Goal: Task Accomplishment & Management: Use online tool/utility

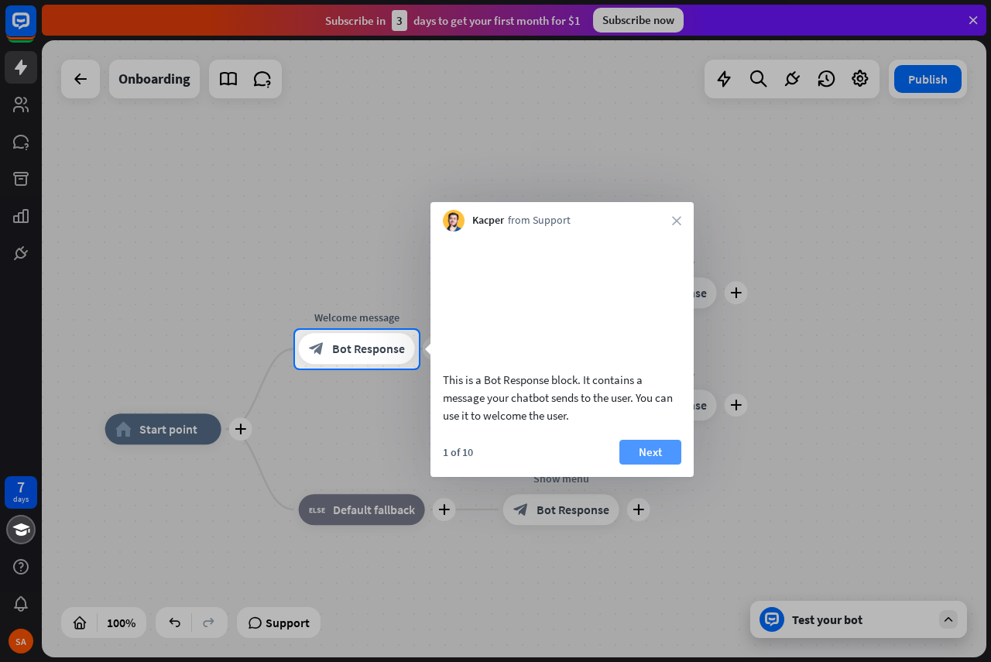
click at [629, 463] on button "Next" at bounding box center [650, 452] width 62 height 25
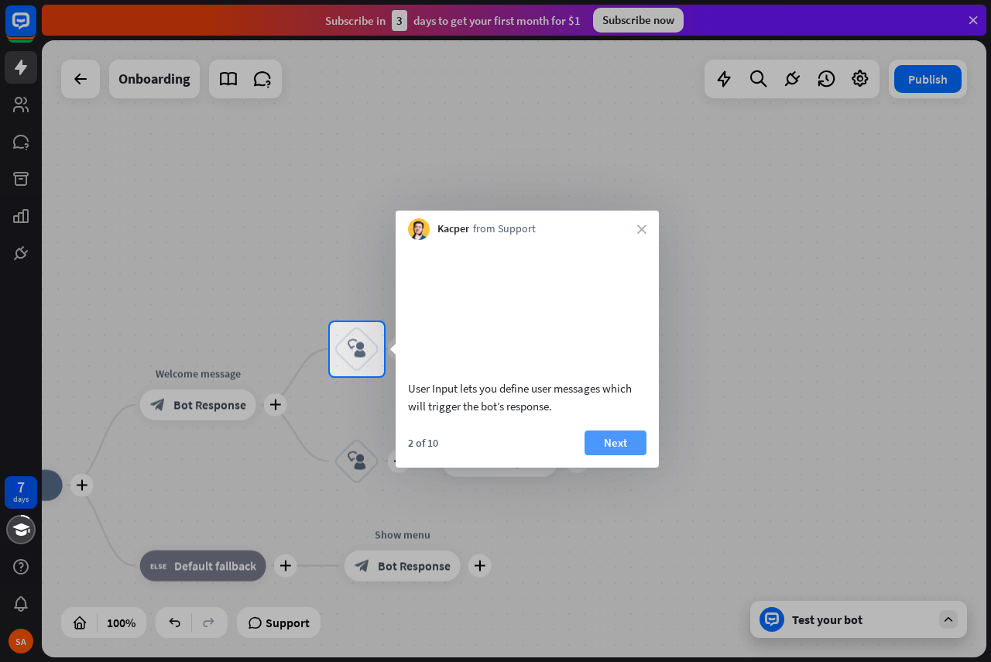
click at [631, 455] on button "Next" at bounding box center [615, 442] width 62 height 25
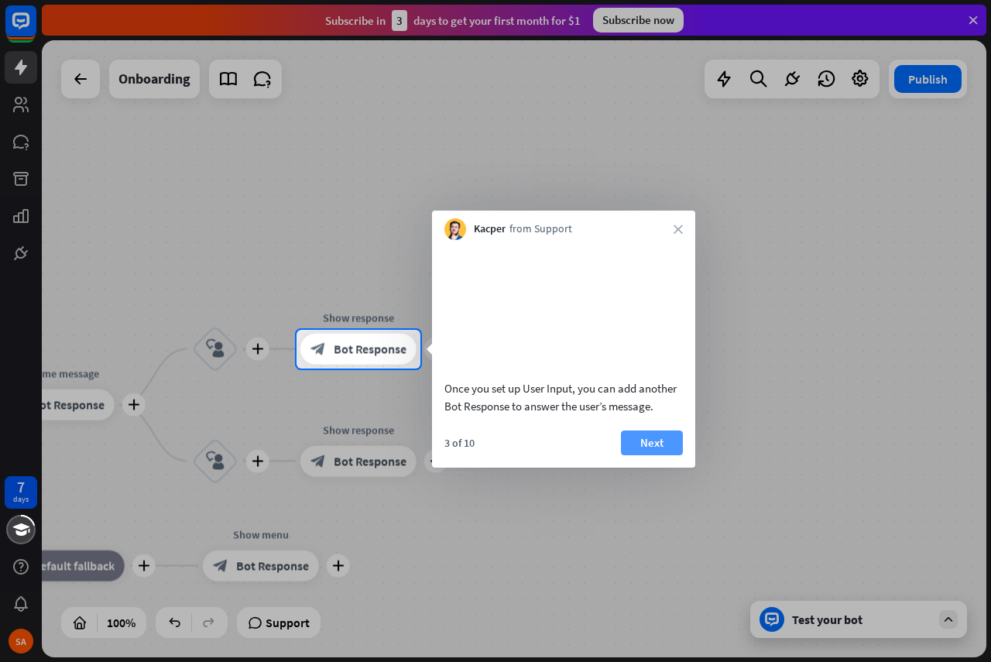
click at [636, 455] on button "Next" at bounding box center [652, 442] width 62 height 25
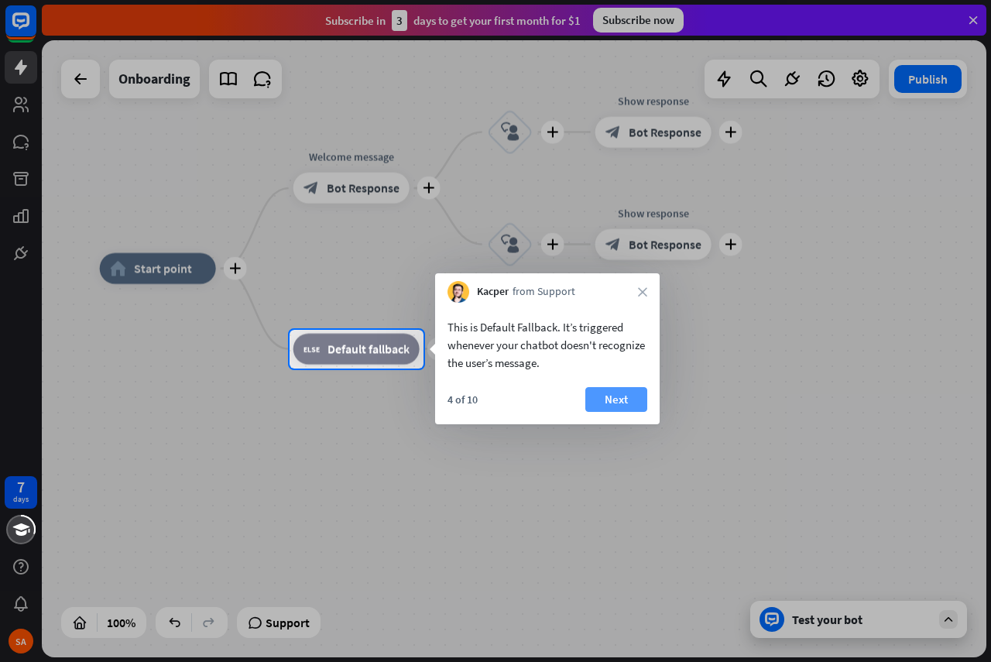
click at [617, 398] on button "Next" at bounding box center [616, 399] width 62 height 25
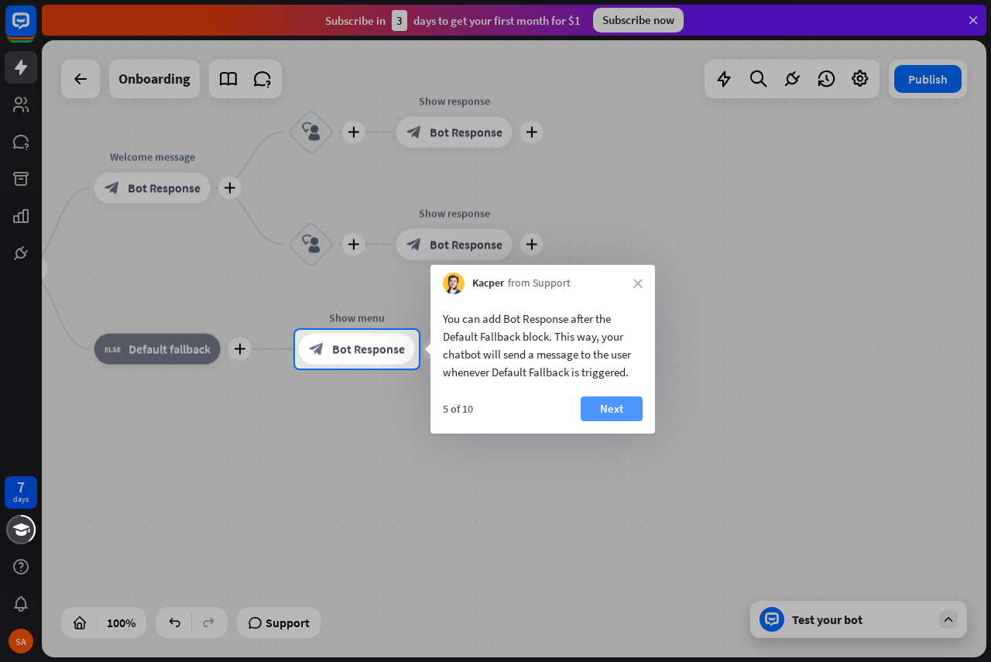
click at [640, 403] on button "Next" at bounding box center [612, 408] width 62 height 25
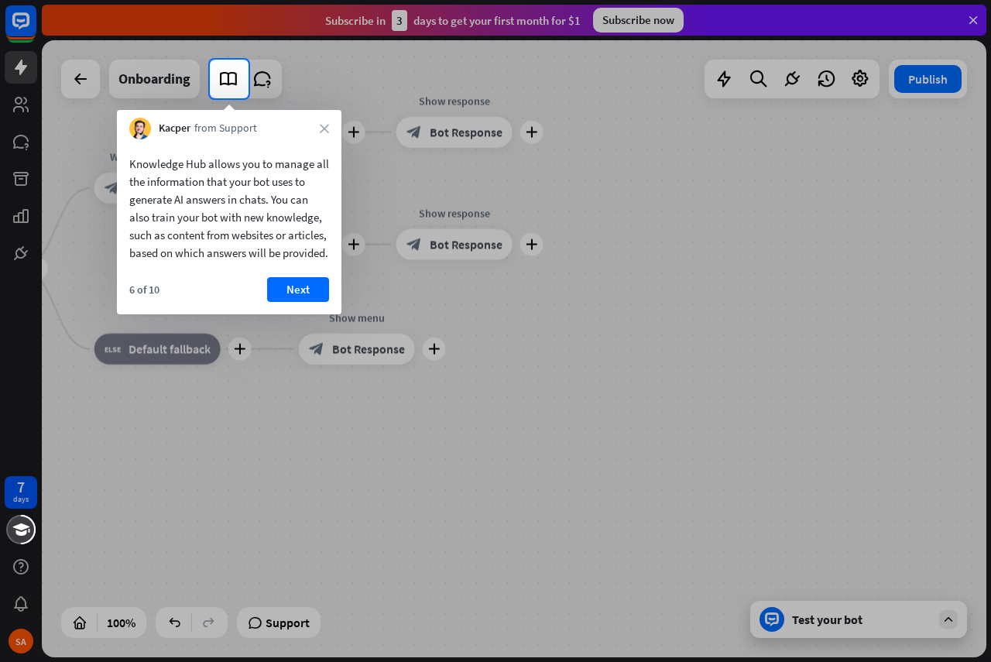
click at [280, 293] on div "Knowledge Hub allows you to manage all the information that your bot uses to ge…" at bounding box center [229, 226] width 224 height 175
click at [281, 296] on button "Next" at bounding box center [298, 289] width 62 height 25
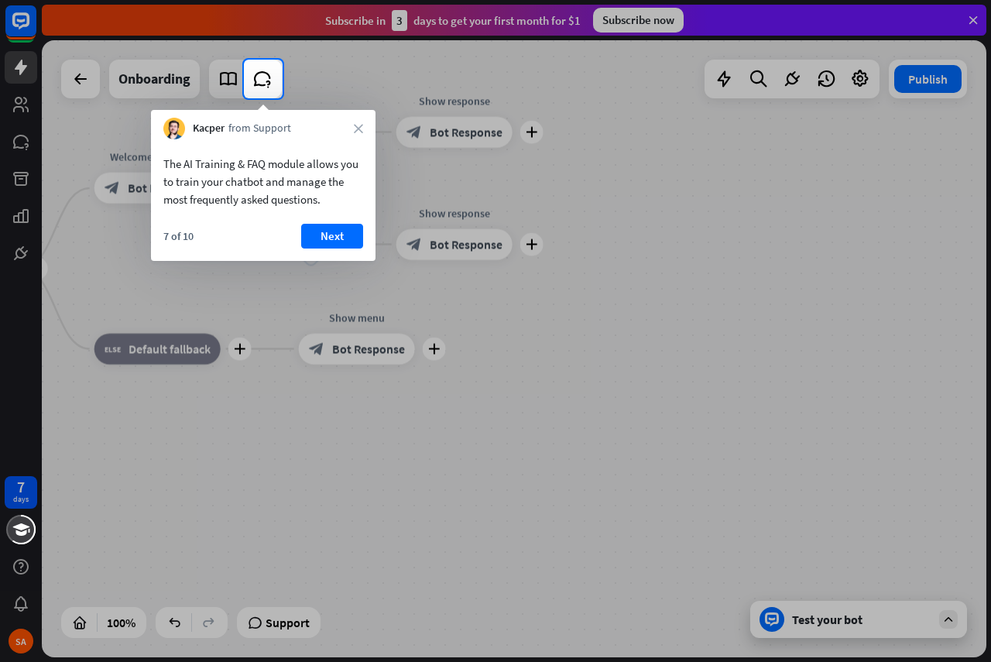
click at [331, 238] on button "Next" at bounding box center [332, 236] width 62 height 25
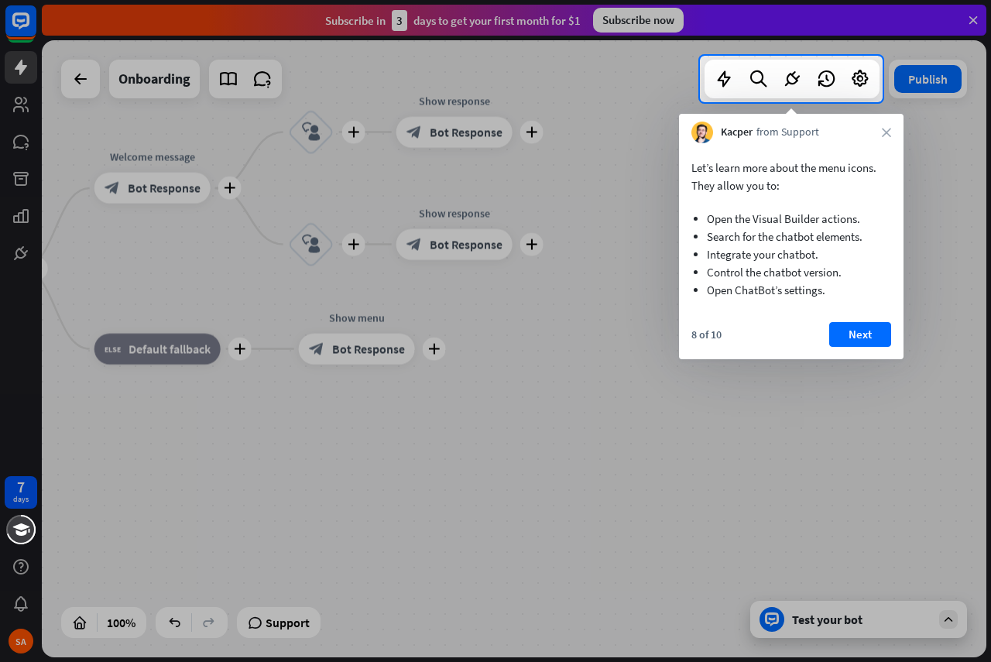
click at [828, 335] on div "8 of 10 Next" at bounding box center [791, 340] width 224 height 37
click at [844, 329] on button "Next" at bounding box center [860, 334] width 62 height 25
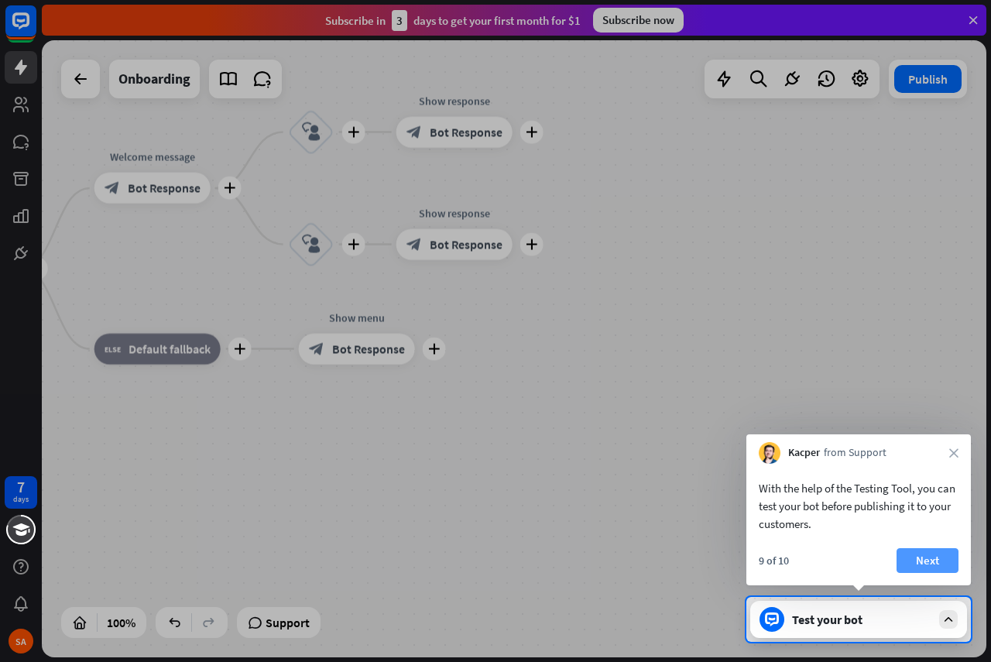
click at [918, 556] on button "Next" at bounding box center [927, 560] width 62 height 25
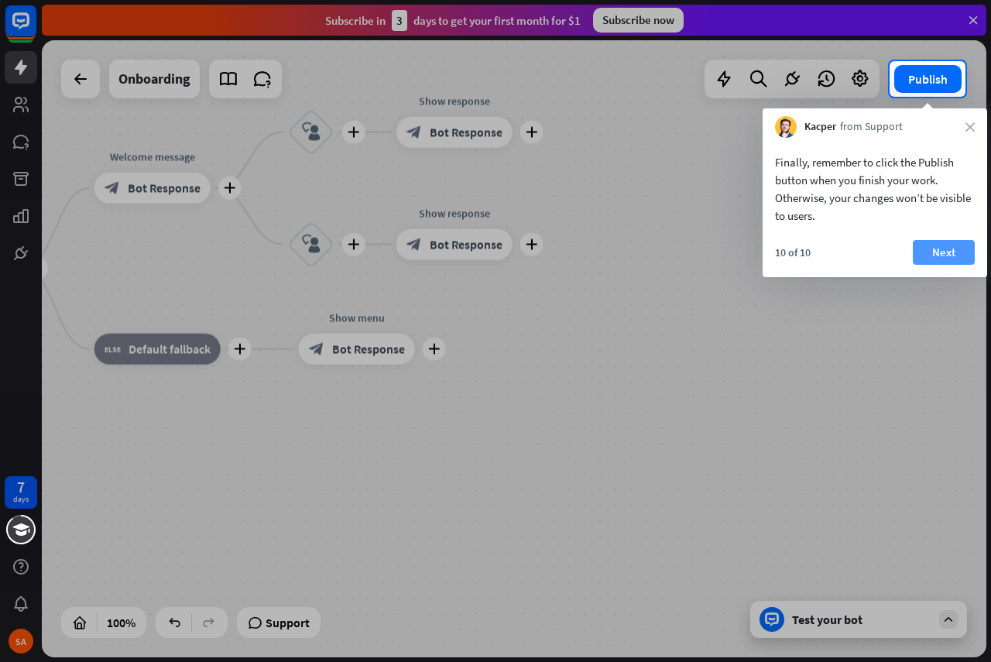
click at [932, 254] on button "Next" at bounding box center [944, 252] width 62 height 25
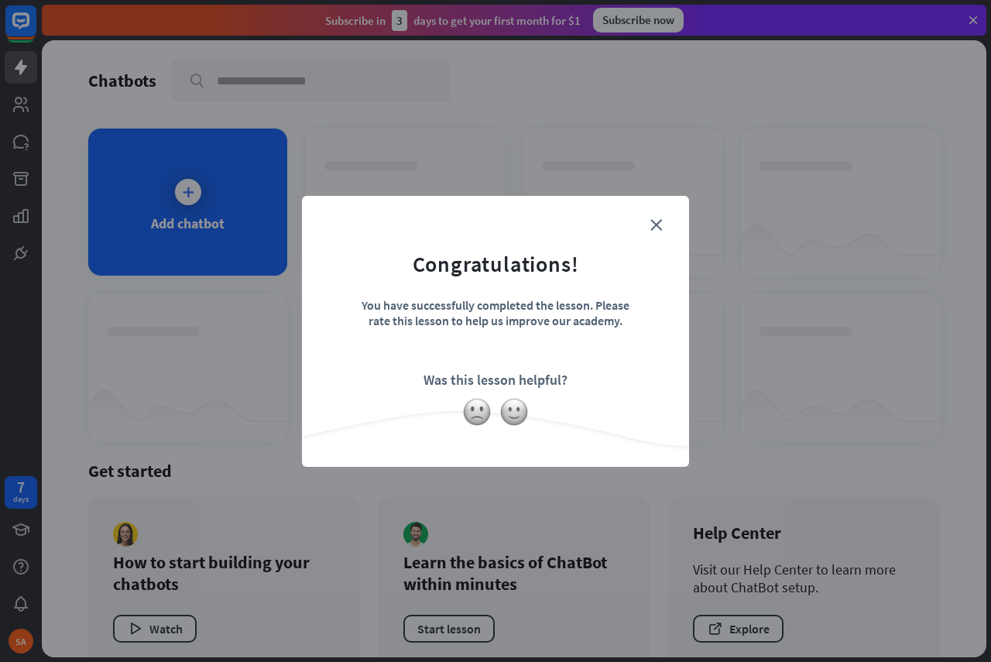
click at [663, 221] on form "Congratulations! You have successfully completed the lesson. Please rate this l…" at bounding box center [495, 307] width 348 height 185
click at [659, 217] on form "Congratulations! You have successfully completed the lesson. Please rate this l…" at bounding box center [495, 307] width 348 height 185
click at [518, 410] on img at bounding box center [513, 411] width 29 height 29
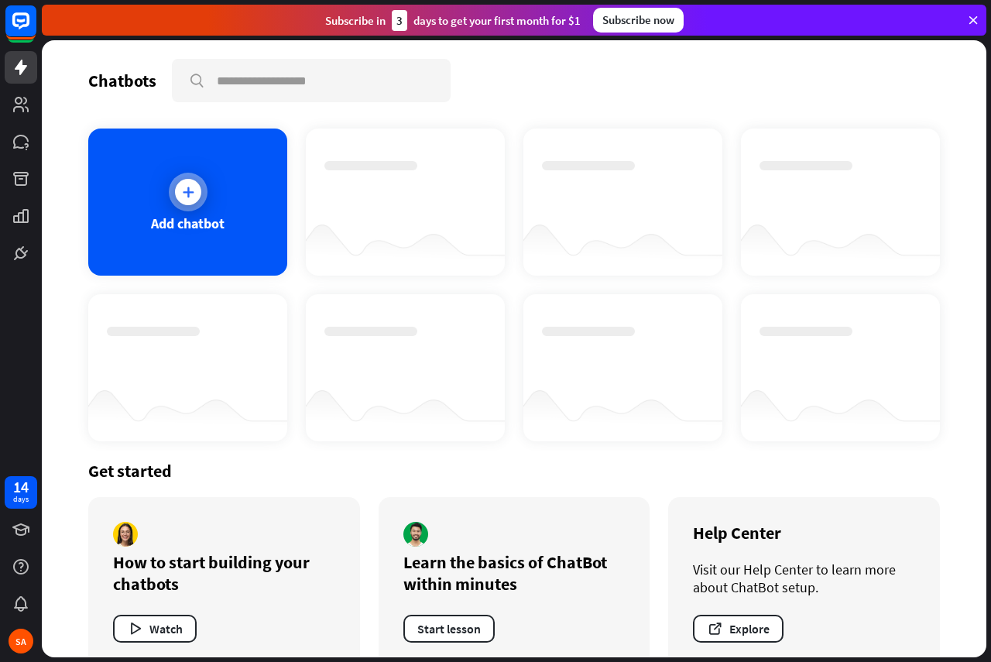
click at [210, 229] on div "Add chatbot" at bounding box center [188, 223] width 74 height 18
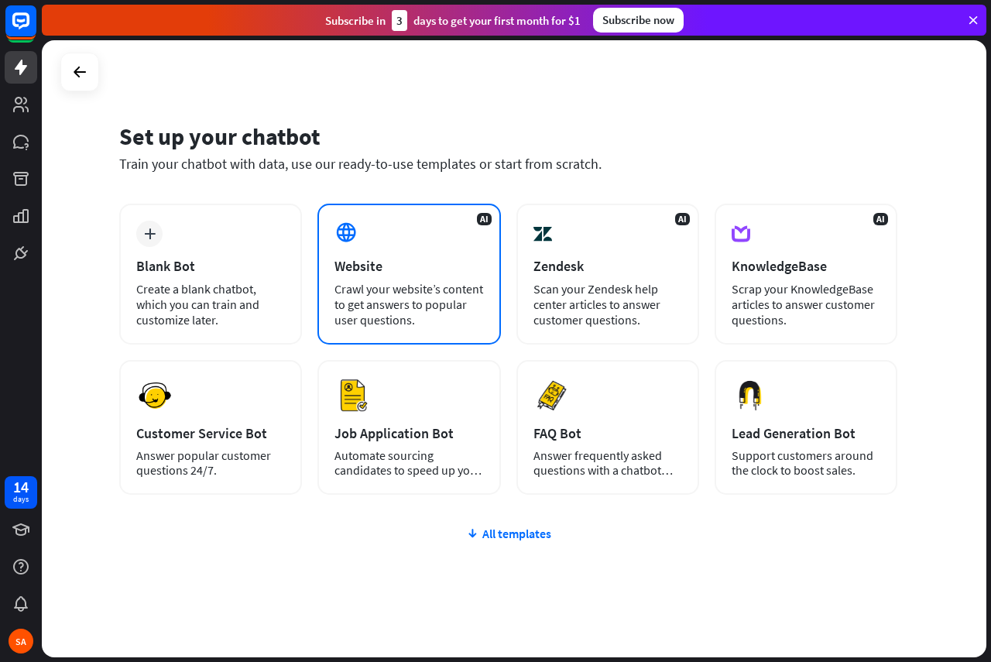
click at [341, 277] on div "AI Website Crawl your website’s content to get answers to popular user question…" at bounding box center [408, 274] width 183 height 141
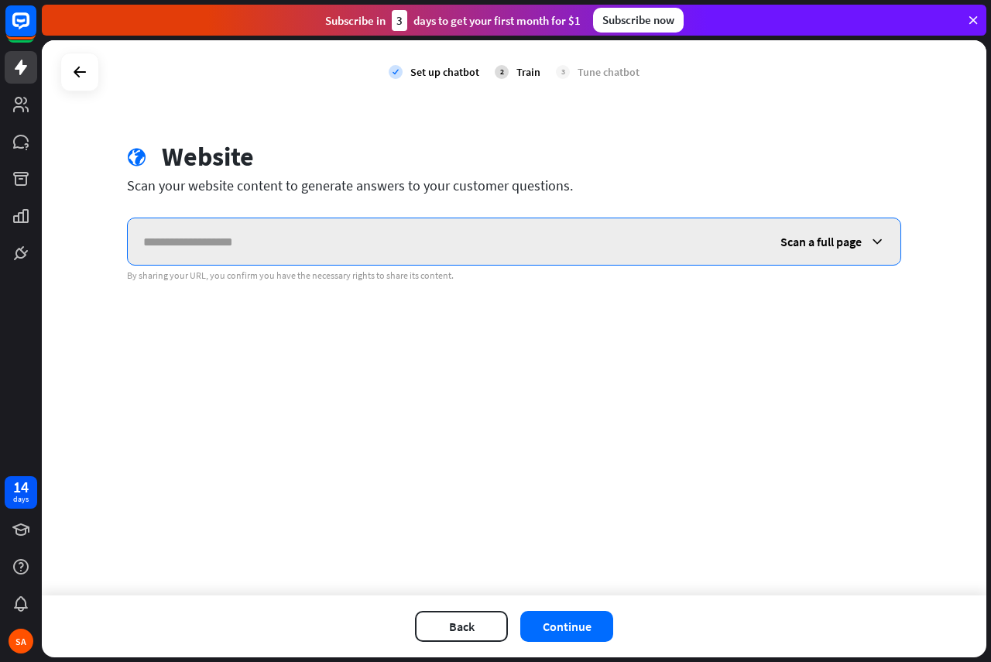
click at [211, 234] on input "text" at bounding box center [446, 241] width 637 height 46
paste input "**********"
type input "**********"
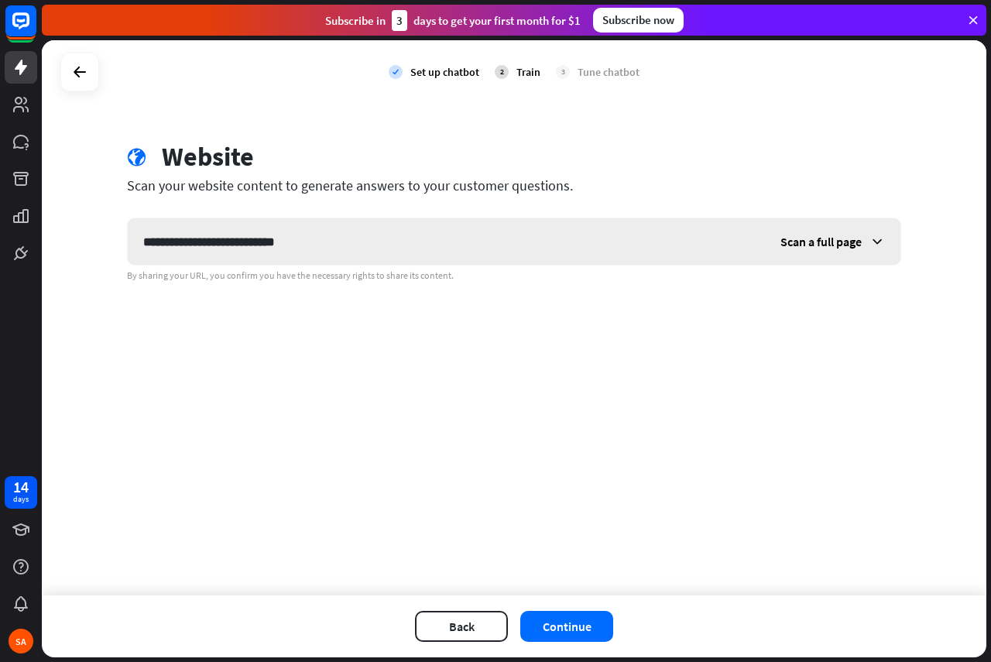
click at [812, 245] on span "Scan a full page" at bounding box center [820, 241] width 81 height 15
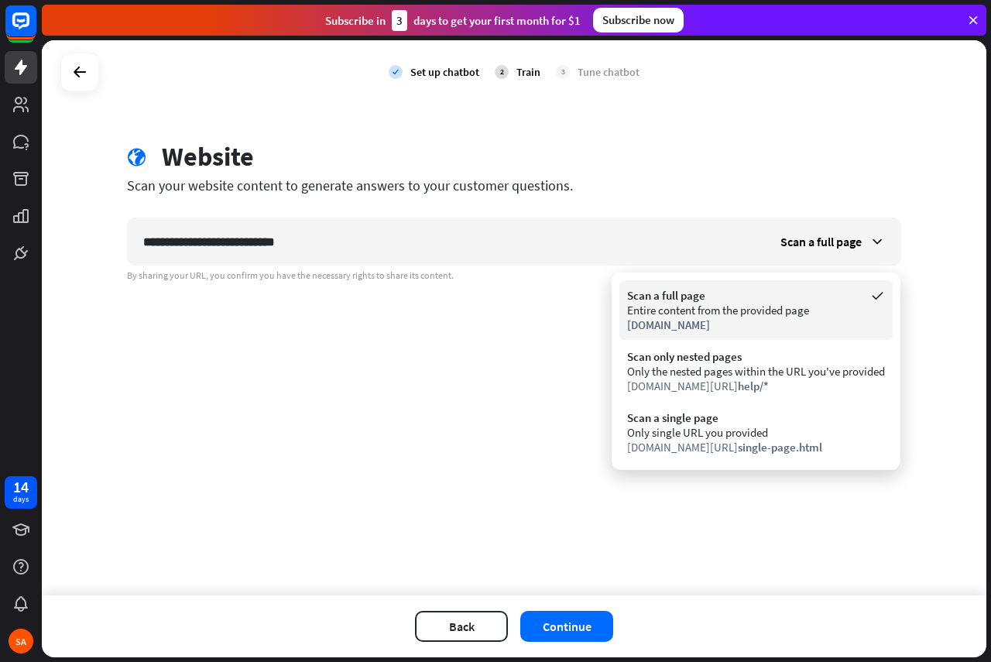
click at [807, 291] on div "Scan a full page" at bounding box center [756, 295] width 258 height 15
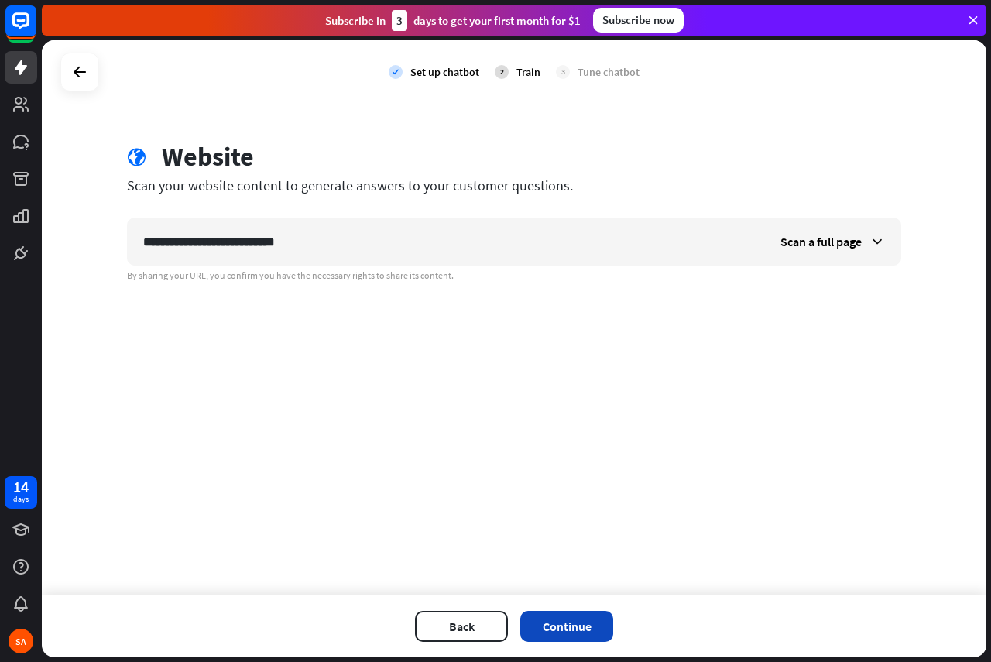
click at [565, 625] on button "Continue" at bounding box center [566, 626] width 93 height 31
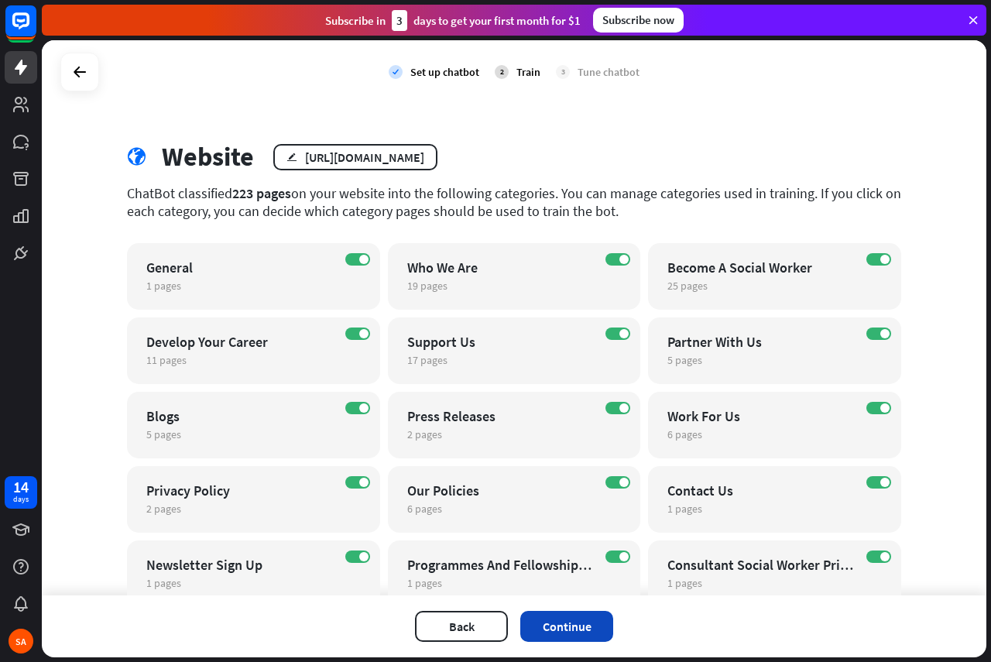
click at [574, 617] on button "Continue" at bounding box center [566, 626] width 93 height 31
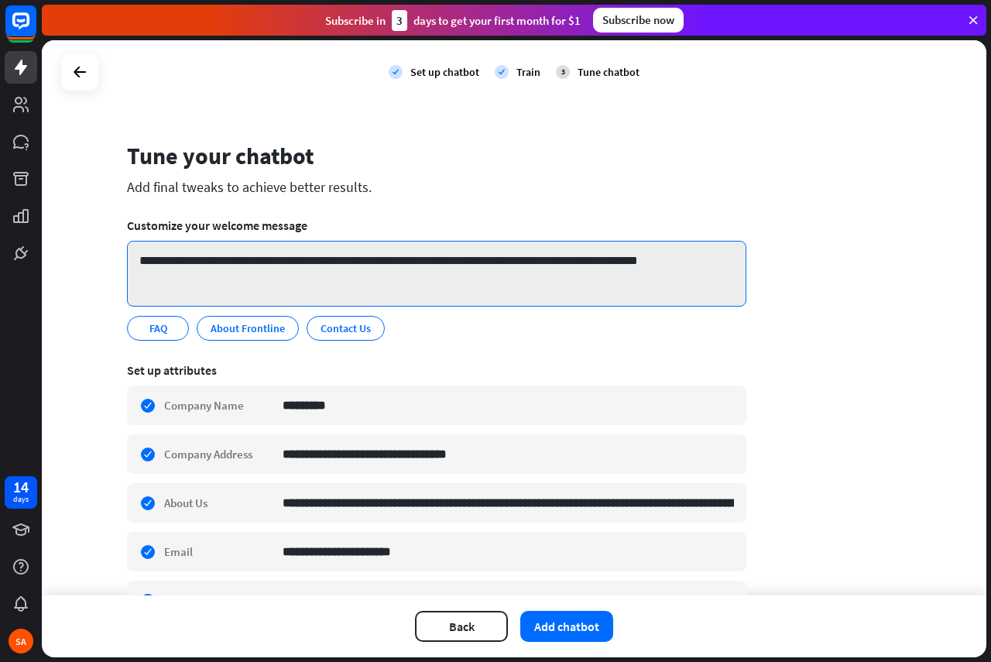
click at [615, 265] on textarea "**********" at bounding box center [436, 274] width 619 height 66
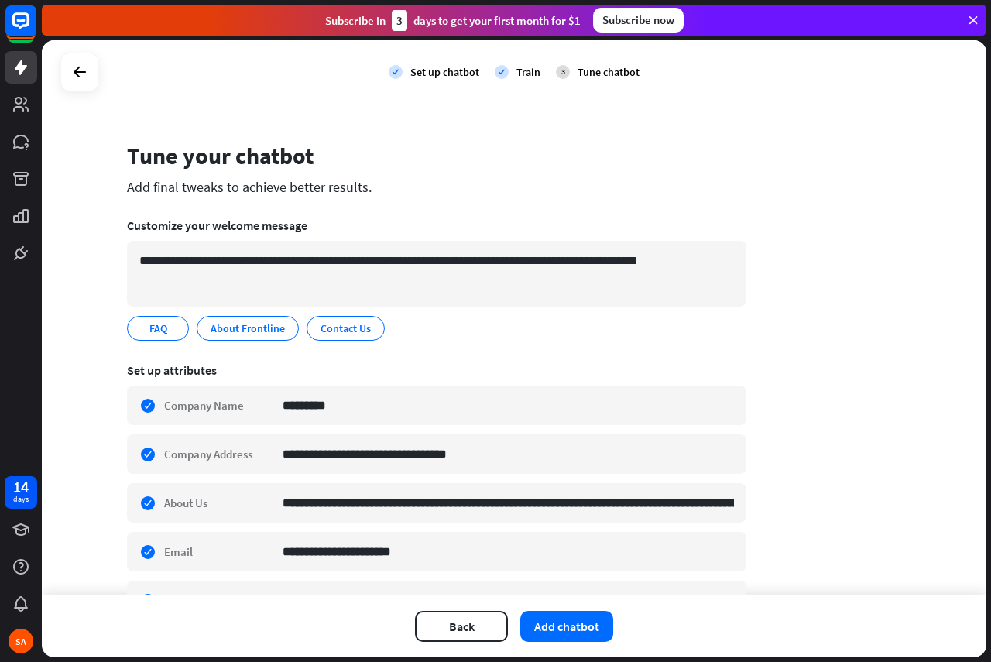
click at [838, 266] on div "**********" at bounding box center [514, 585] width 774 height 889
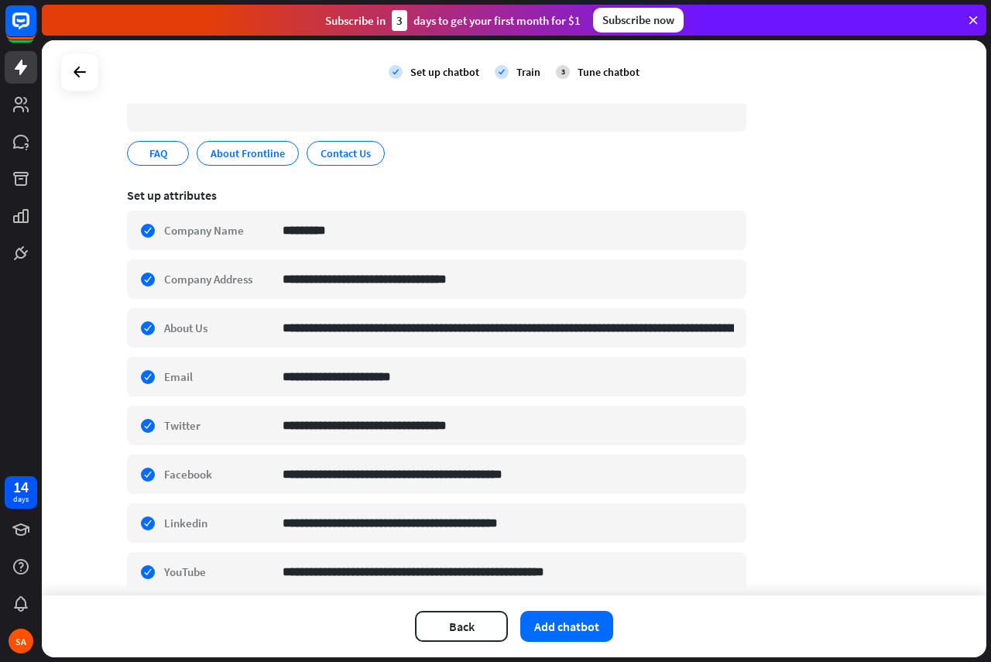
scroll to position [252, 0]
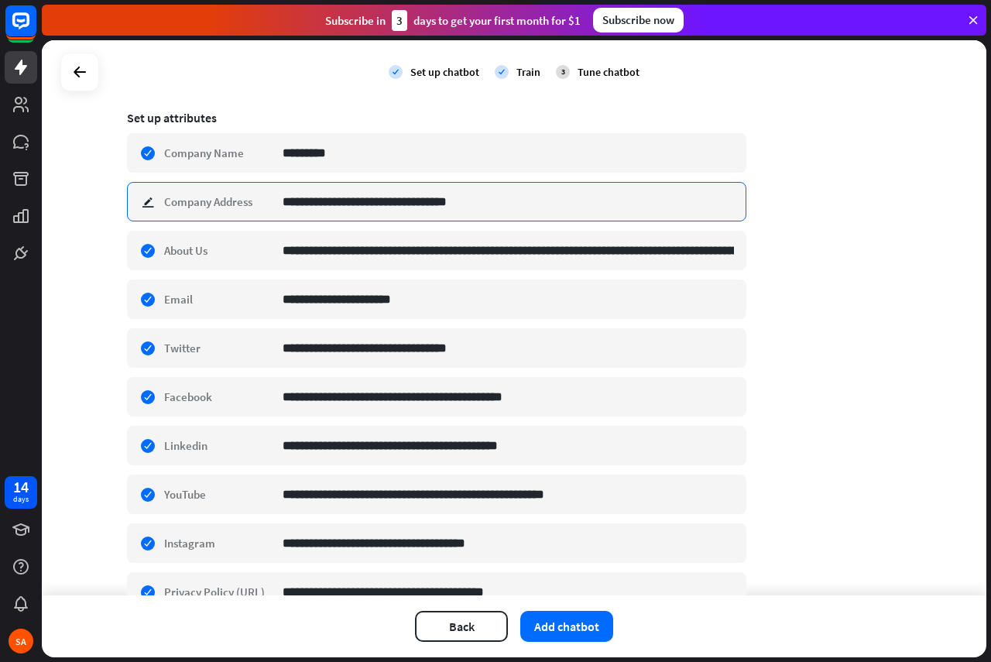
click at [474, 209] on input "**********" at bounding box center [508, 202] width 451 height 38
paste input "**********"
type input "**********"
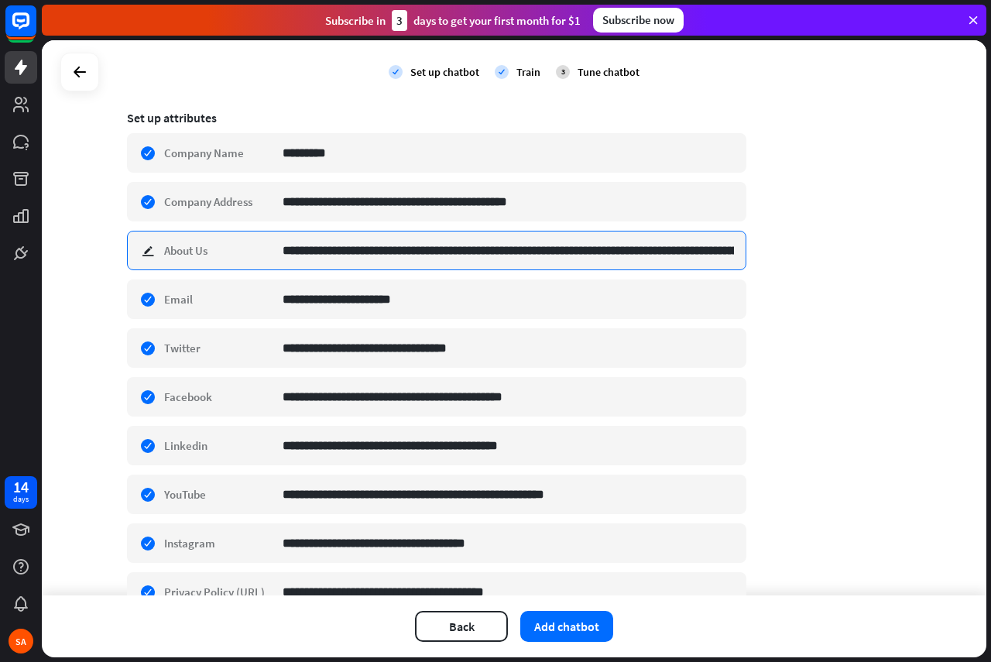
click at [717, 235] on input "**********" at bounding box center [508, 250] width 451 height 38
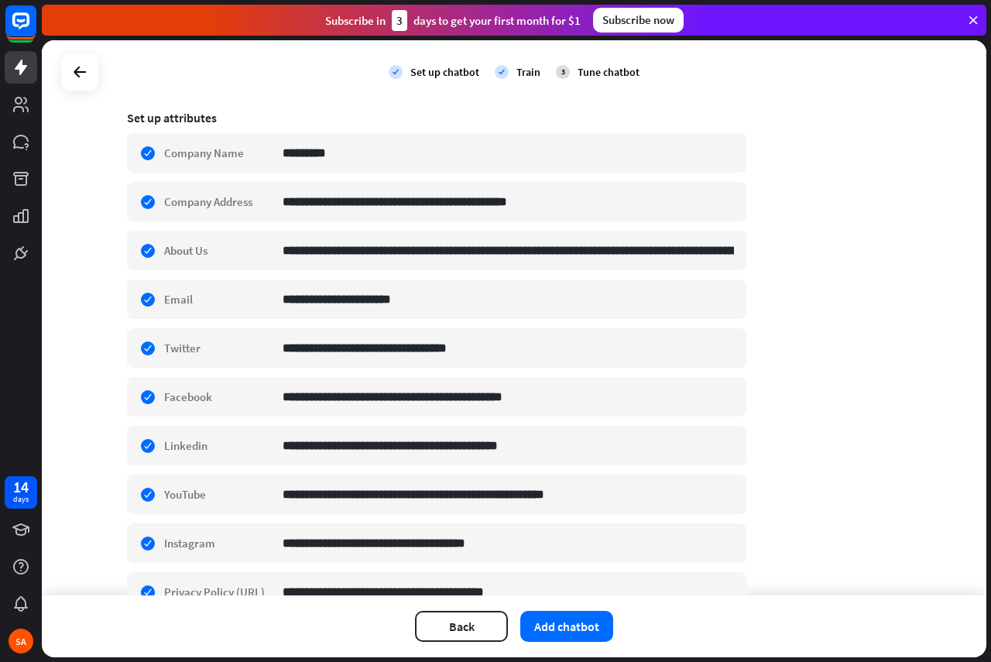
click at [838, 264] on div "**********" at bounding box center [514, 333] width 774 height 889
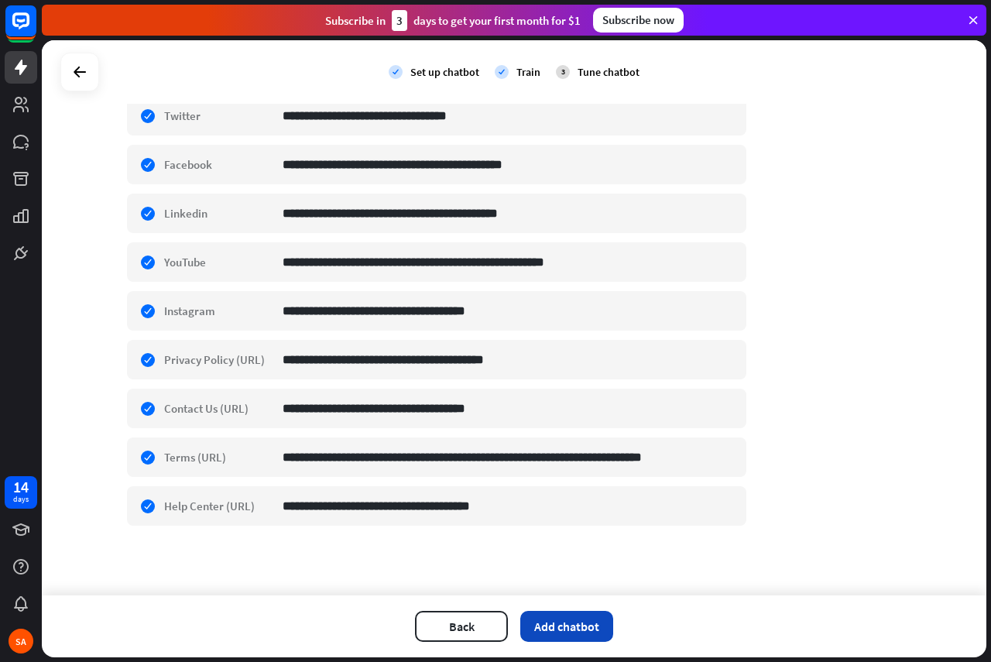
click at [550, 621] on button "Add chatbot" at bounding box center [566, 626] width 93 height 31
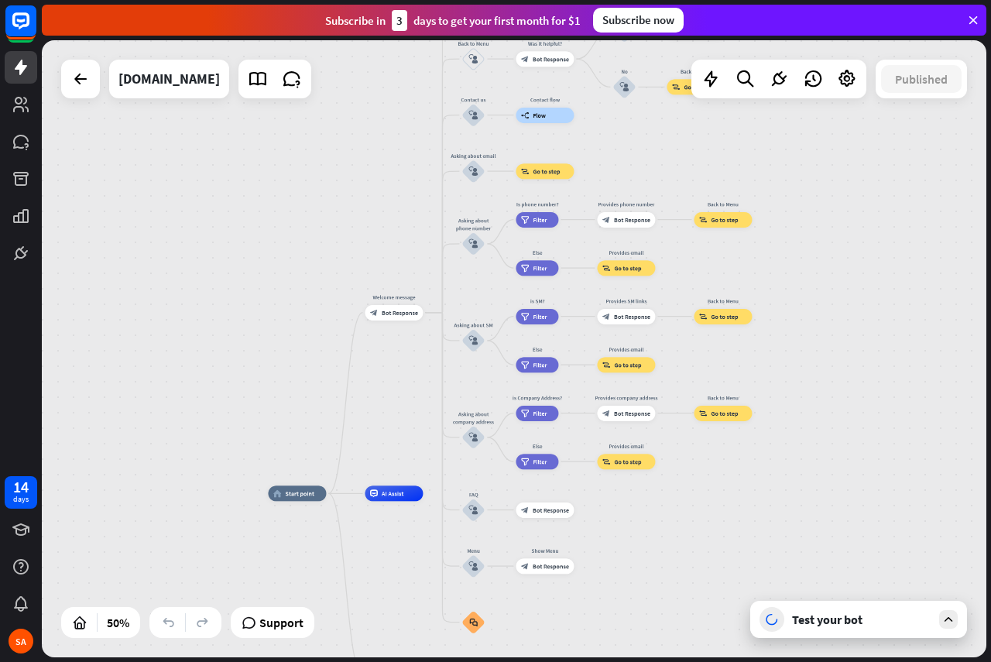
drag, startPoint x: 378, startPoint y: 251, endPoint x: 209, endPoint y: 374, distance: 208.9
click at [209, 374] on div "home_2 Start point Welcome message block_bot_response Bot Response About us blo…" at bounding box center [514, 348] width 944 height 617
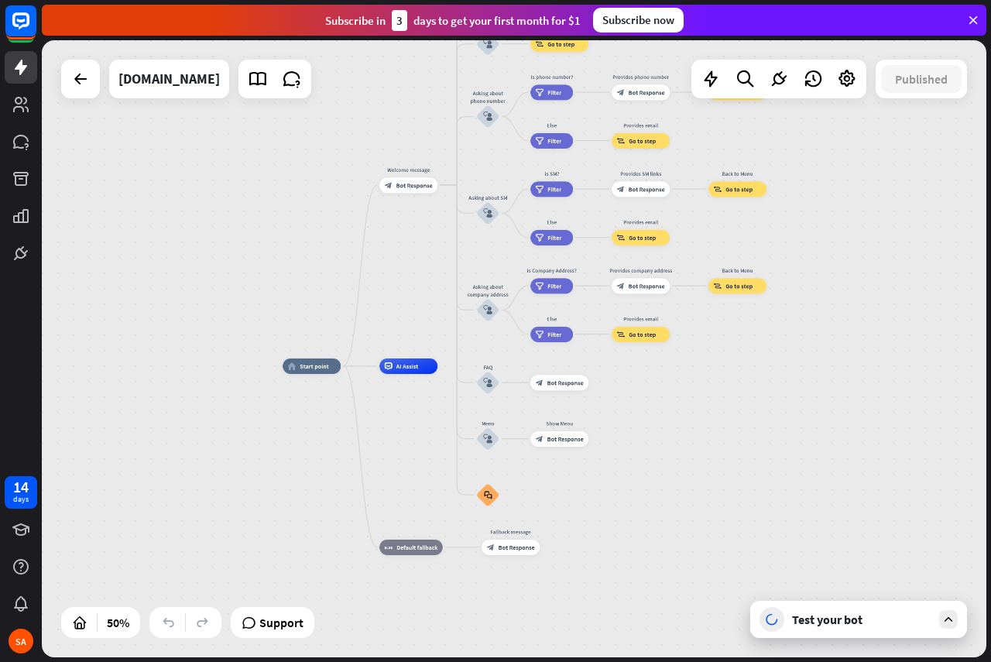
drag, startPoint x: 262, startPoint y: 246, endPoint x: 283, endPoint y: 100, distance: 147.9
click at [283, 100] on div "home_2 Start point Welcome message block_bot_response Bot Response About us blo…" at bounding box center [514, 348] width 944 height 617
click at [826, 624] on div "Test your bot" at bounding box center [861, 619] width 139 height 15
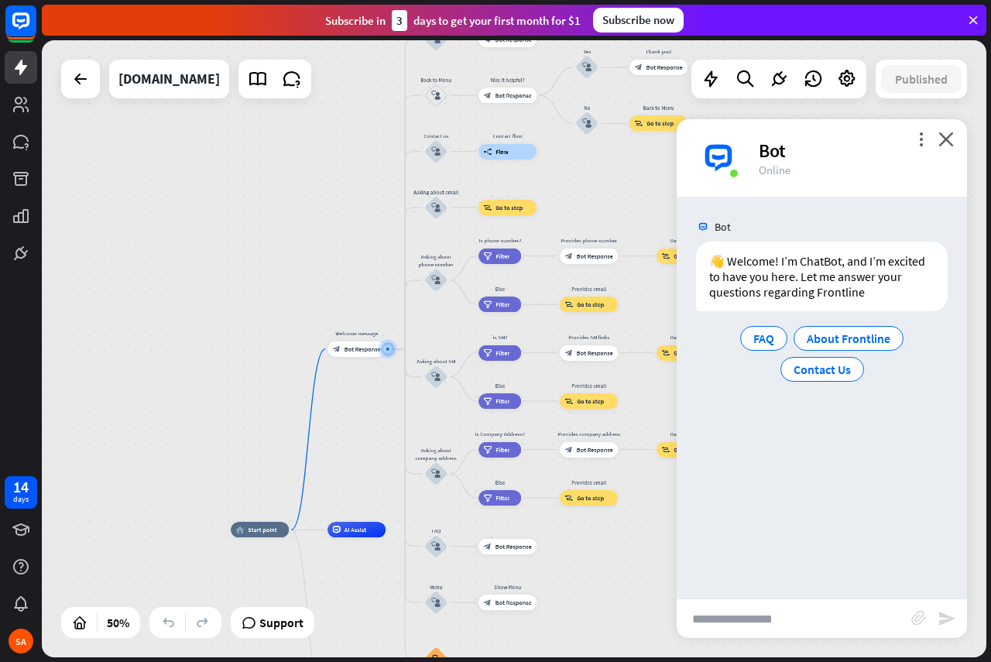
click at [807, 621] on input "text" at bounding box center [794, 618] width 235 height 39
type input "**********"
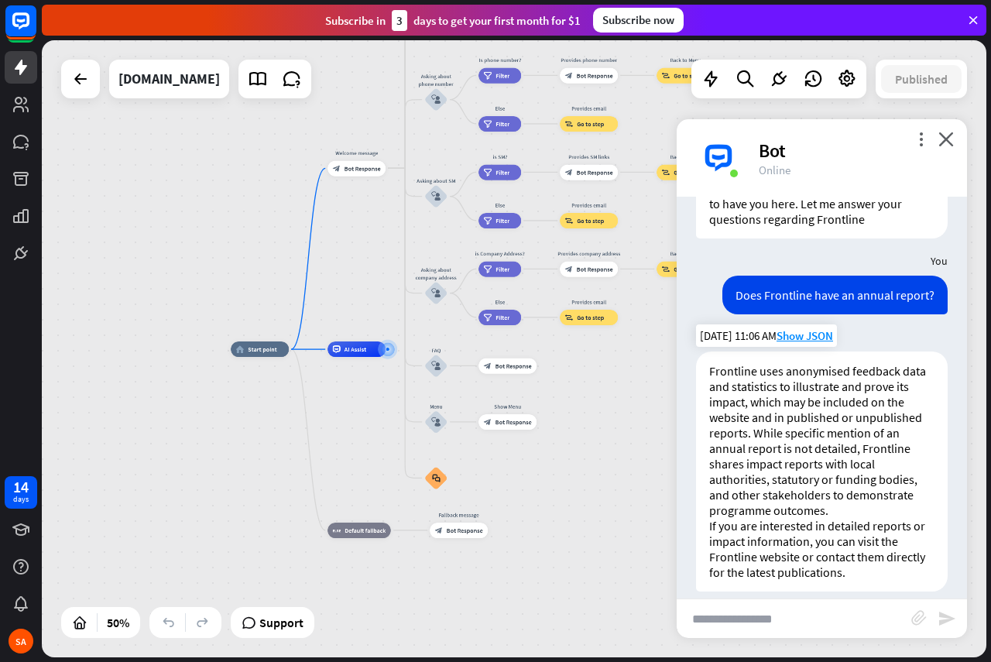
scroll to position [89, 0]
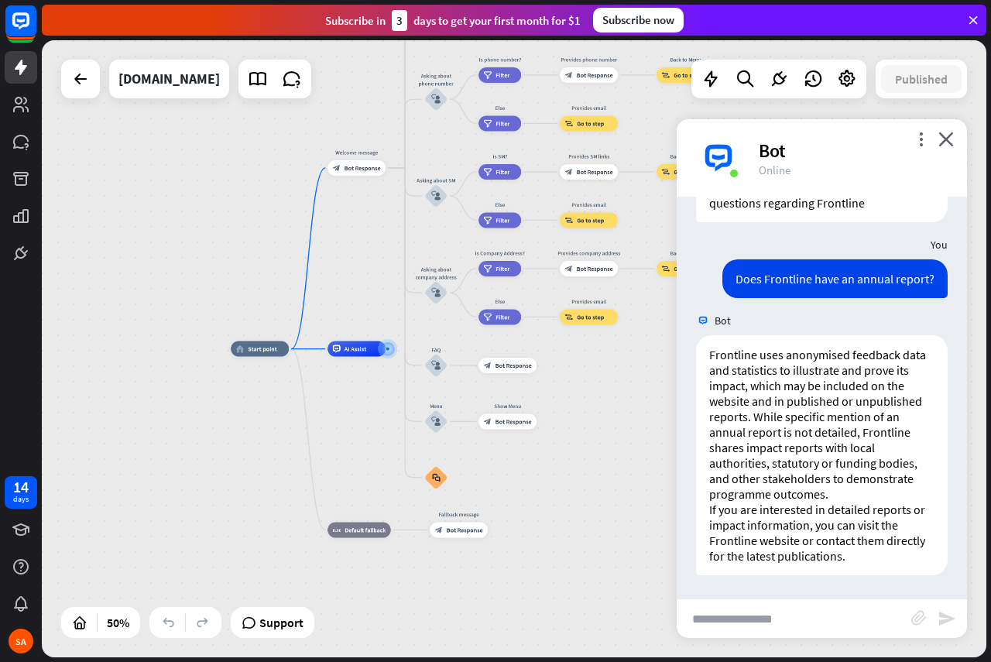
click at [771, 609] on input "text" at bounding box center [794, 618] width 235 height 39
type input "**********"
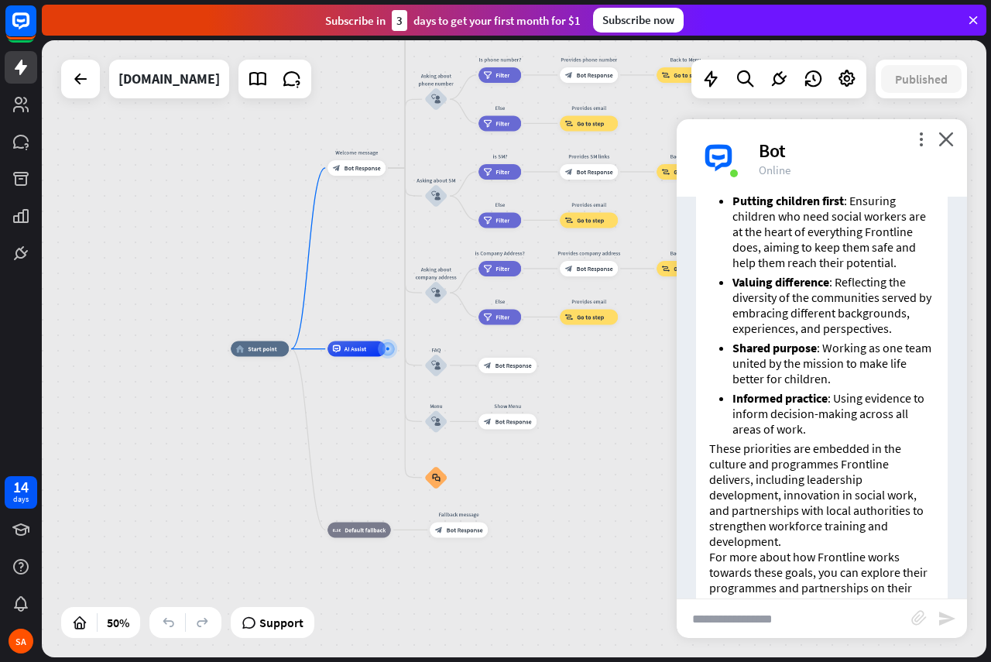
scroll to position [755, 0]
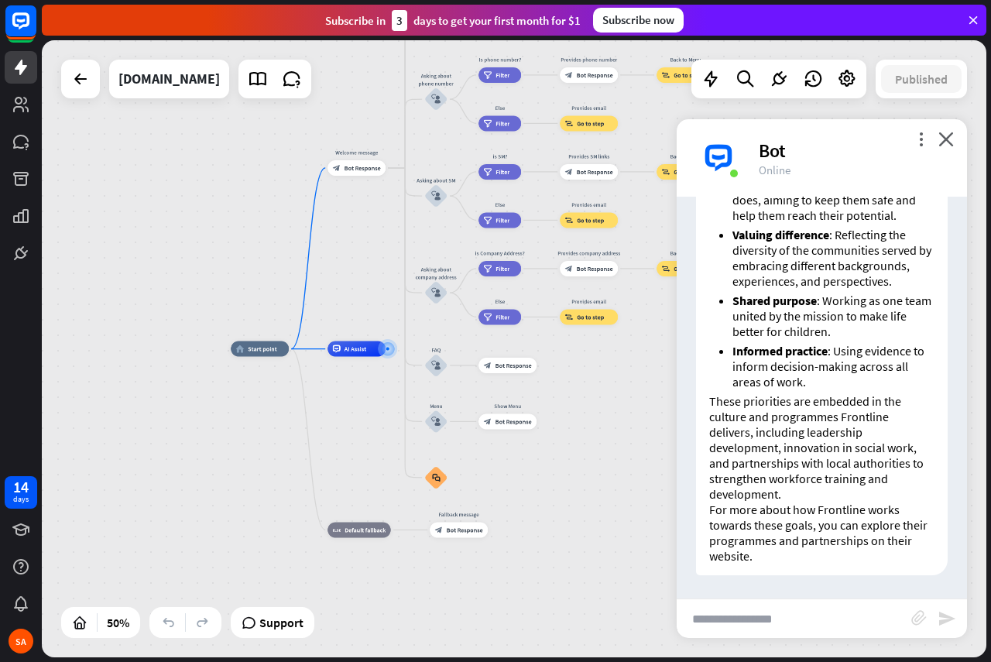
click at [754, 622] on input "text" at bounding box center [794, 618] width 235 height 39
type input "**********"
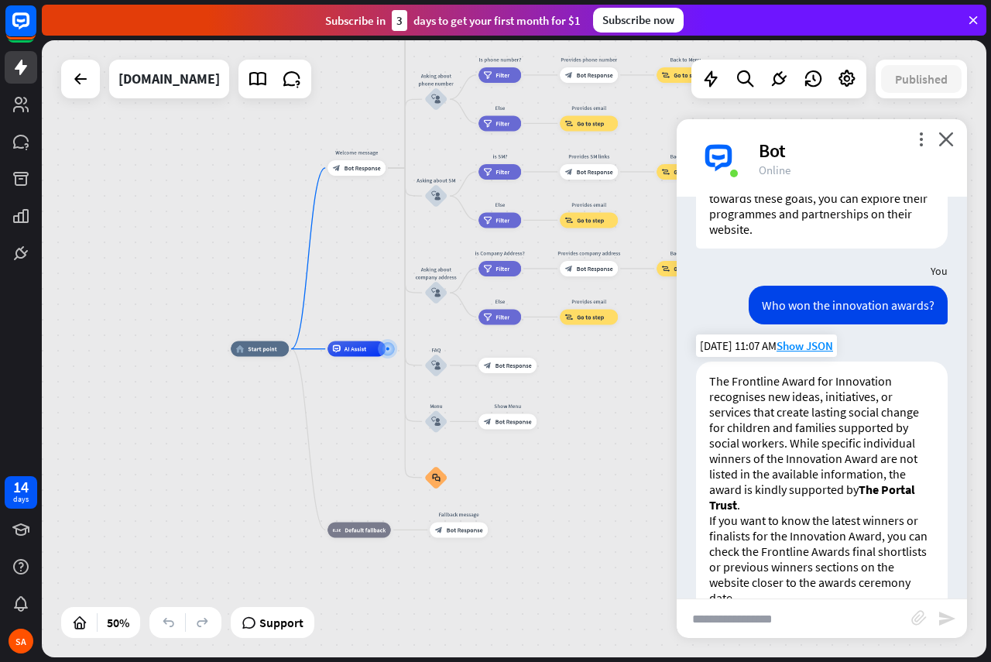
scroll to position [1170, 0]
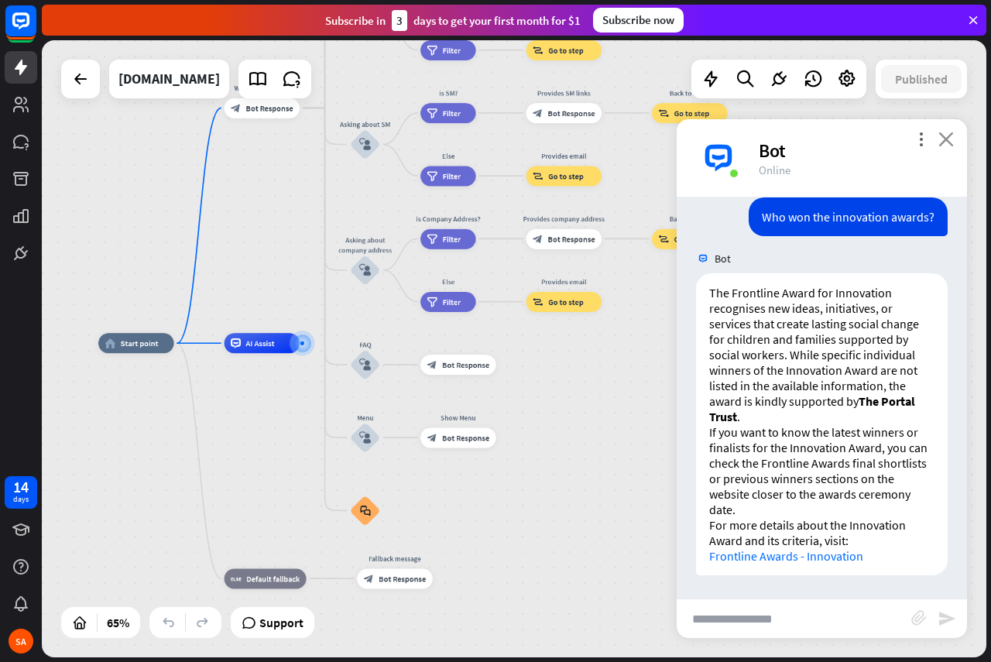
click at [949, 139] on icon "close" at bounding box center [945, 139] width 15 height 15
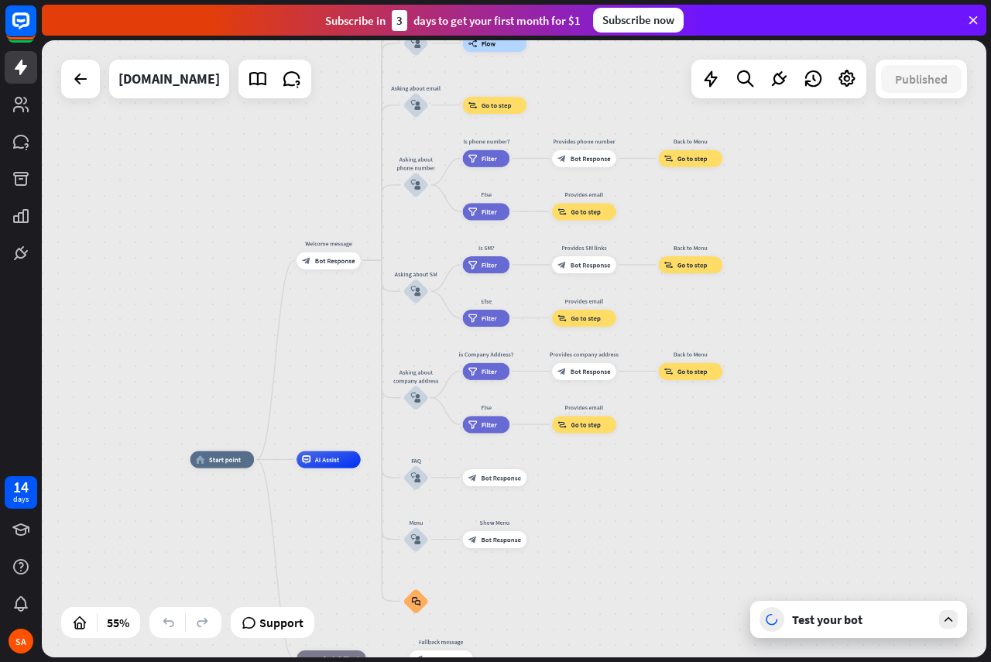
drag, startPoint x: 716, startPoint y: 317, endPoint x: 714, endPoint y: 525, distance: 208.2
click at [714, 525] on div "home_2 Start point Welcome message block_bot_response Bot Response About us blo…" at bounding box center [514, 348] width 944 height 617
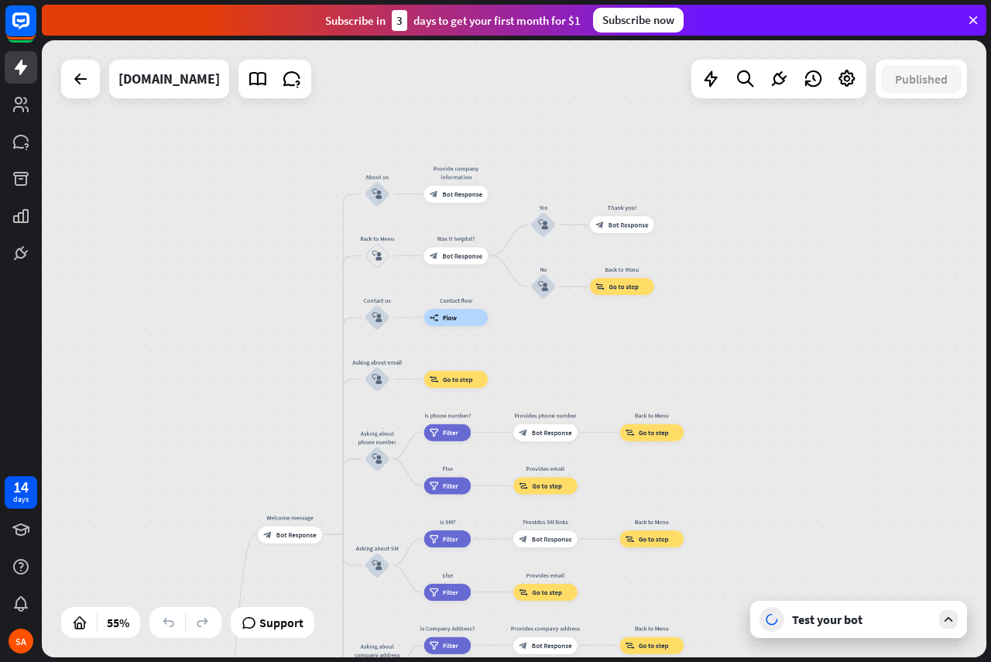
drag, startPoint x: 772, startPoint y: 277, endPoint x: 735, endPoint y: 461, distance: 187.0
click at [735, 461] on div "home_2 Start point Welcome message block_bot_response Bot Response About us blo…" at bounding box center [514, 348] width 944 height 617
click at [70, 90] on div at bounding box center [80, 78] width 31 height 31
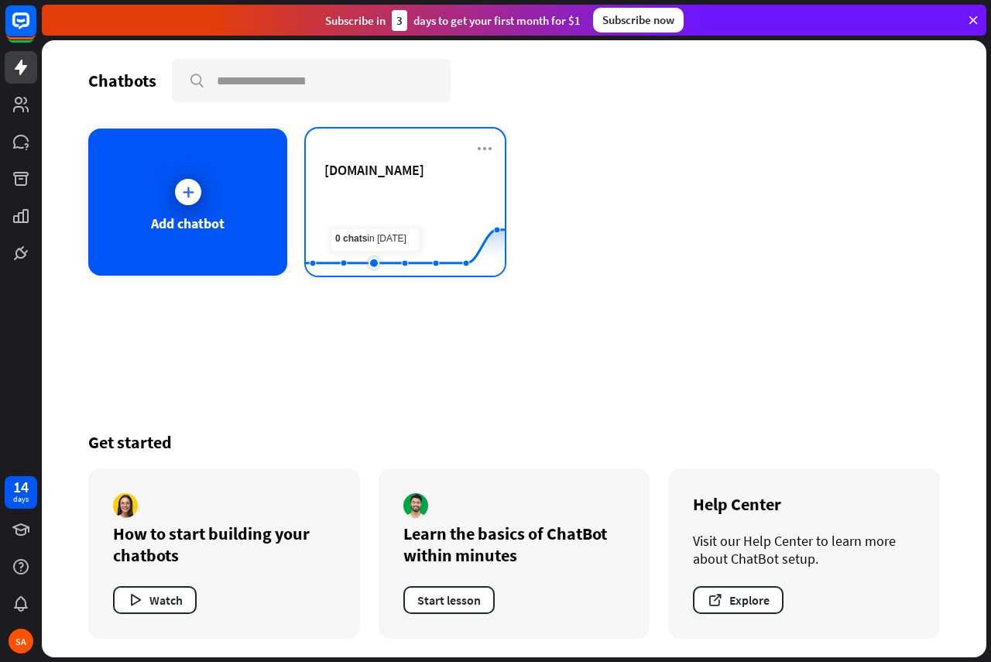
click at [382, 197] on icon at bounding box center [405, 197] width 245 height 0
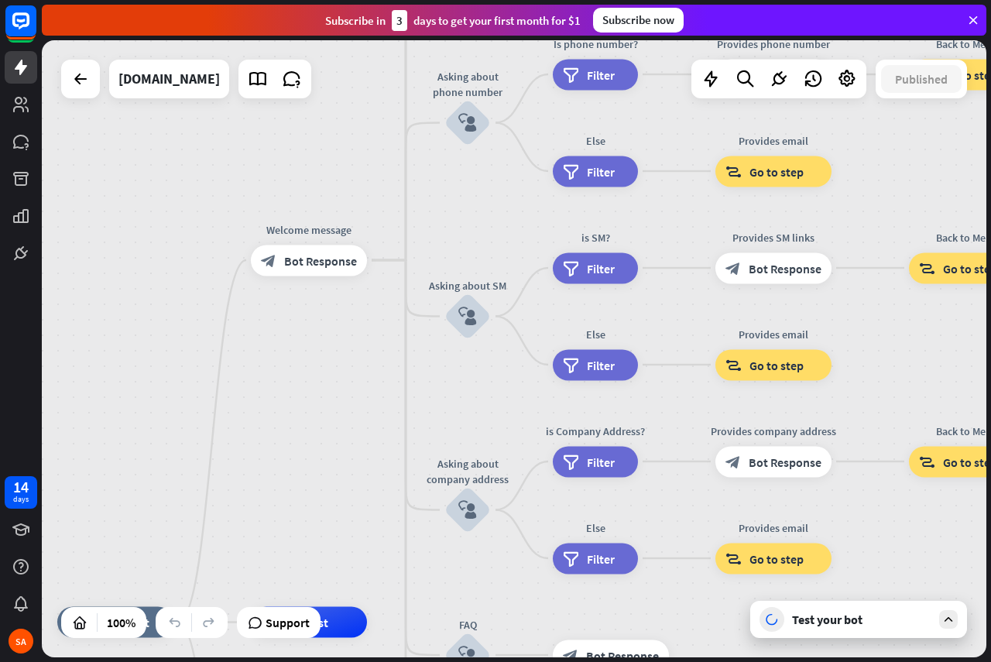
drag, startPoint x: 519, startPoint y: 214, endPoint x: 346, endPoint y: 478, distance: 316.0
click at [345, 489] on div "home_2 Start point Welcome message block_bot_response Bot Response About us blo…" at bounding box center [514, 348] width 944 height 617
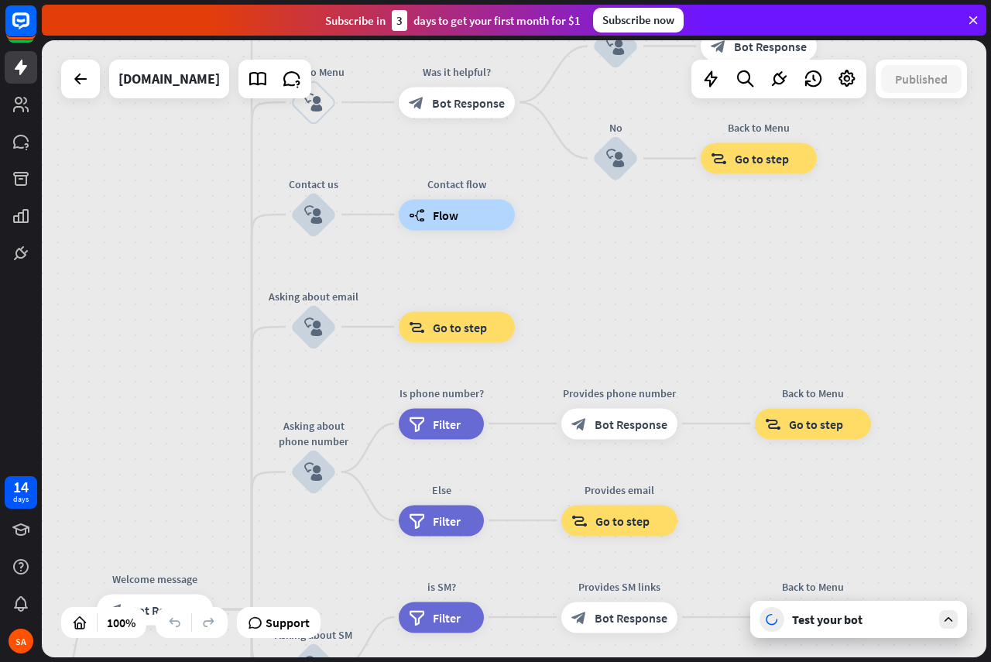
drag, startPoint x: 343, startPoint y: 313, endPoint x: 189, endPoint y: 667, distance: 385.8
click at [189, 661] on html "14 days SA close Product Help First steps Get started with ChatBot Help Center …" at bounding box center [495, 331] width 991 height 662
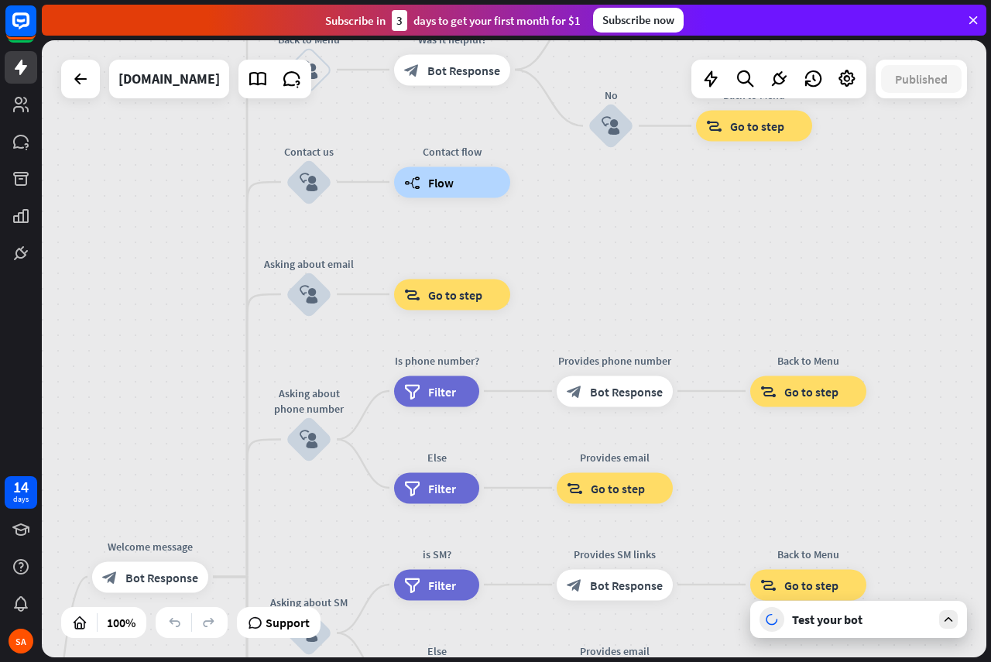
drag, startPoint x: 143, startPoint y: 304, endPoint x: 139, endPoint y: 258, distance: 46.7
click at [139, 259] on div "home_2 Start point Welcome message block_bot_response Bot Response About us blo…" at bounding box center [514, 348] width 944 height 617
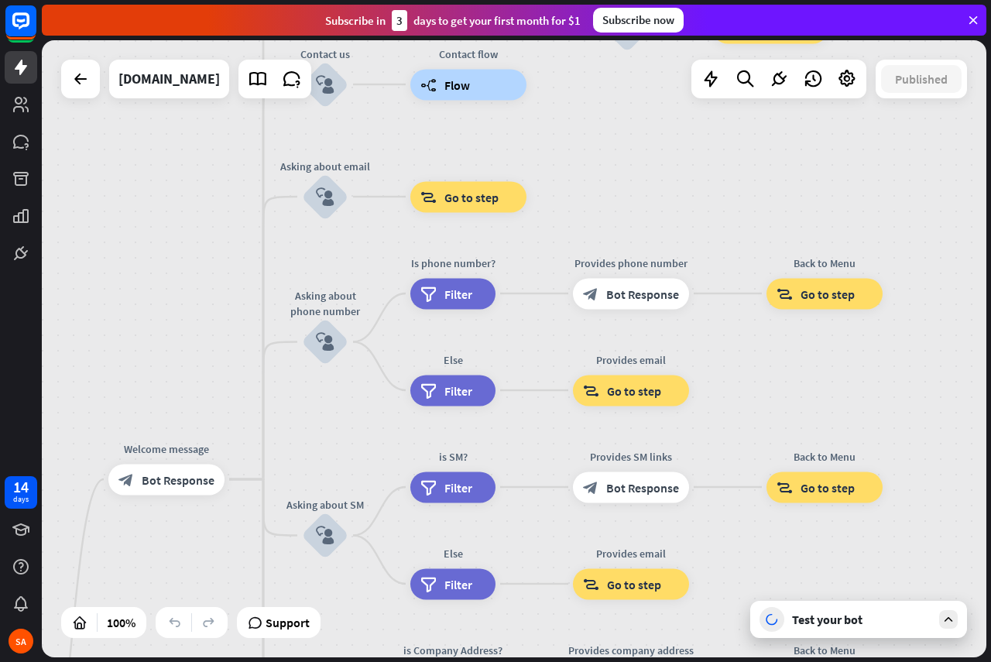
drag, startPoint x: 105, startPoint y: 341, endPoint x: 122, endPoint y: 207, distance: 135.7
click at [122, 207] on div "home_2 Start point Welcome message block_bot_response Bot Response About us blo…" at bounding box center [514, 348] width 944 height 617
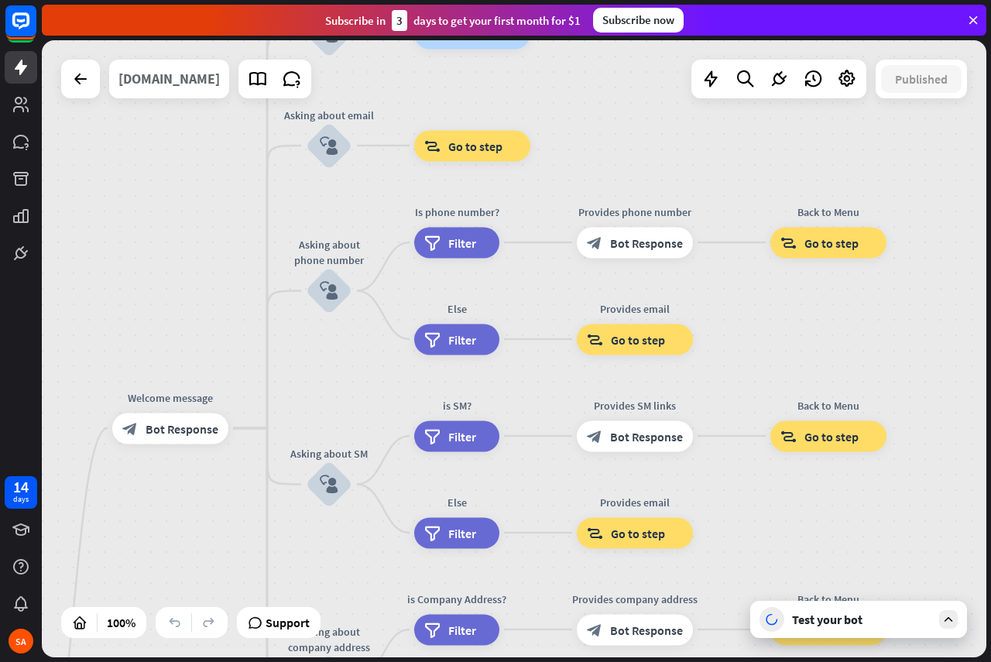
drag, startPoint x: 111, startPoint y: 261, endPoint x: 119, endPoint y: 84, distance: 176.7
click at [119, 84] on div "home_2 Start point Welcome message block_bot_response Bot Response About us blo…" at bounding box center [514, 348] width 944 height 617
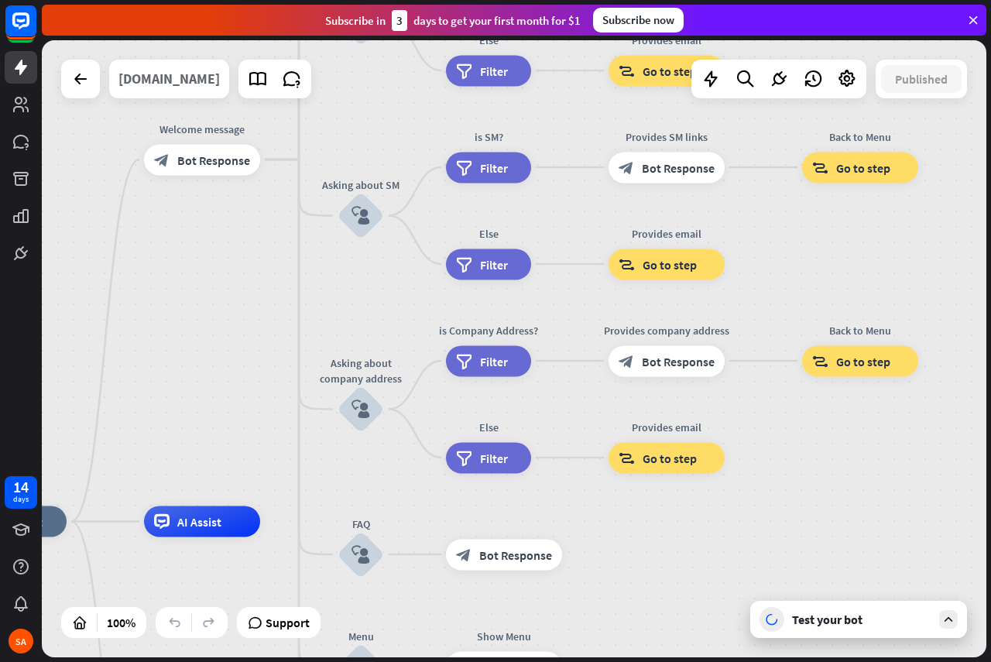
drag, startPoint x: 121, startPoint y: 351, endPoint x: 154, endPoint y: 96, distance: 256.8
click at [154, 96] on div "home_2 Start point Welcome message block_bot_response Bot Response About us blo…" at bounding box center [514, 348] width 944 height 617
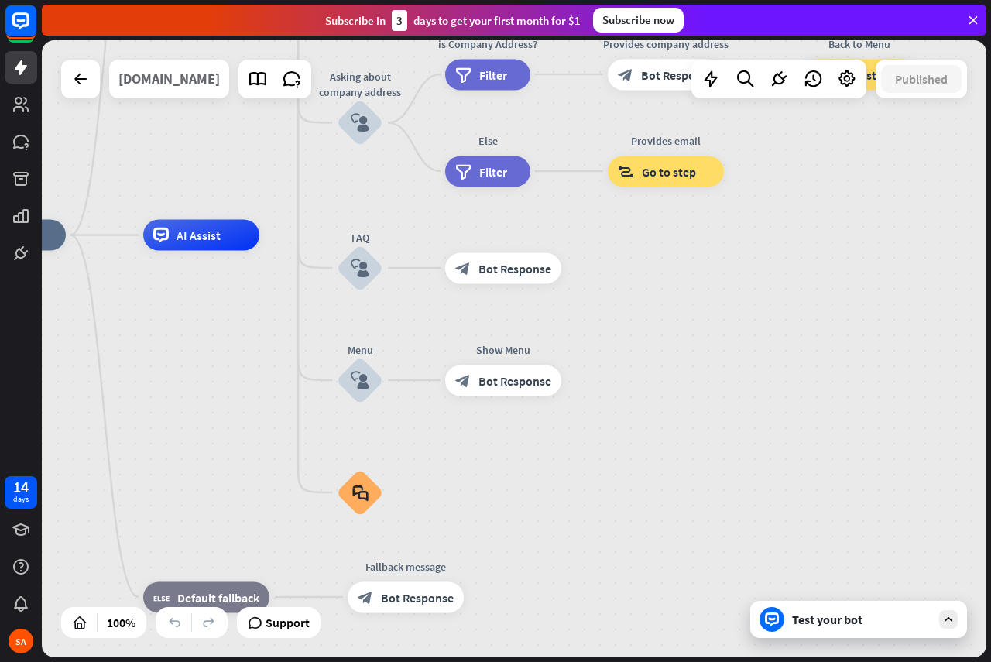
drag, startPoint x: 197, startPoint y: 191, endPoint x: 174, endPoint y: 96, distance: 98.0
click at [176, 73] on div "home_2 Start point Welcome message block_bot_response Bot Response About us blo…" at bounding box center [514, 348] width 944 height 617
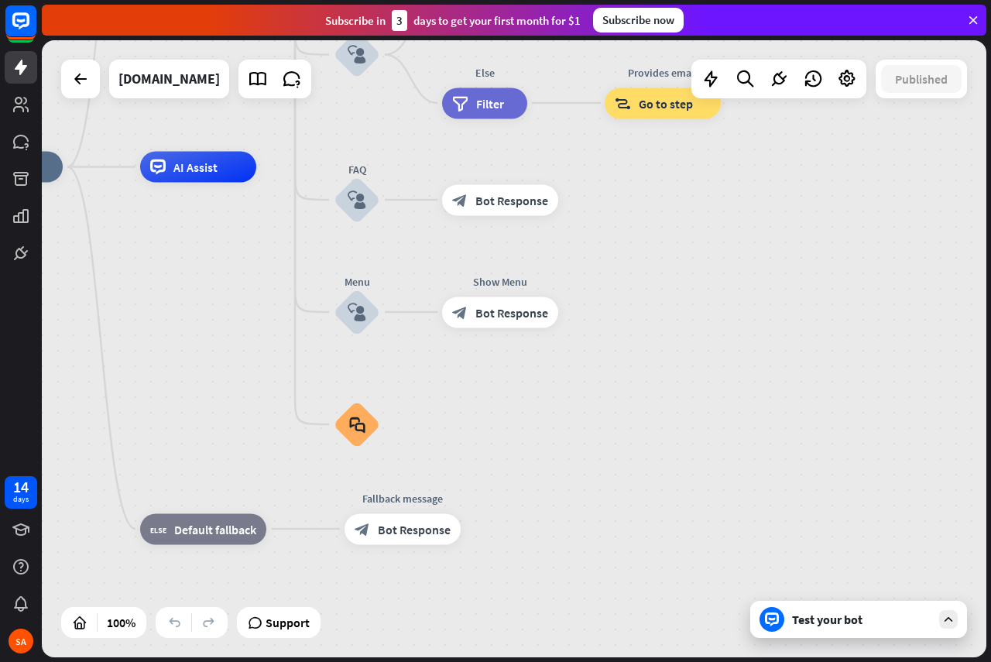
drag, startPoint x: 168, startPoint y: 365, endPoint x: 174, endPoint y: 322, distance: 43.8
click at [174, 322] on div "home_2 Start point Welcome message block_bot_response Bot Response About us blo…" at bounding box center [419, 475] width 944 height 617
click at [349, 200] on icon "block_user_input" at bounding box center [357, 199] width 19 height 19
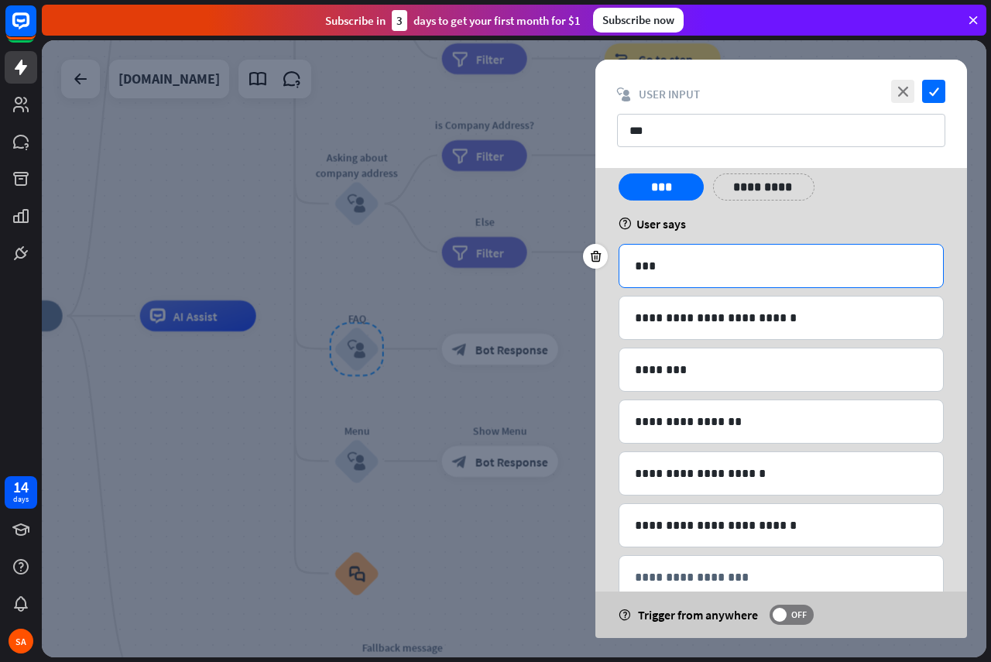
scroll to position [84, 0]
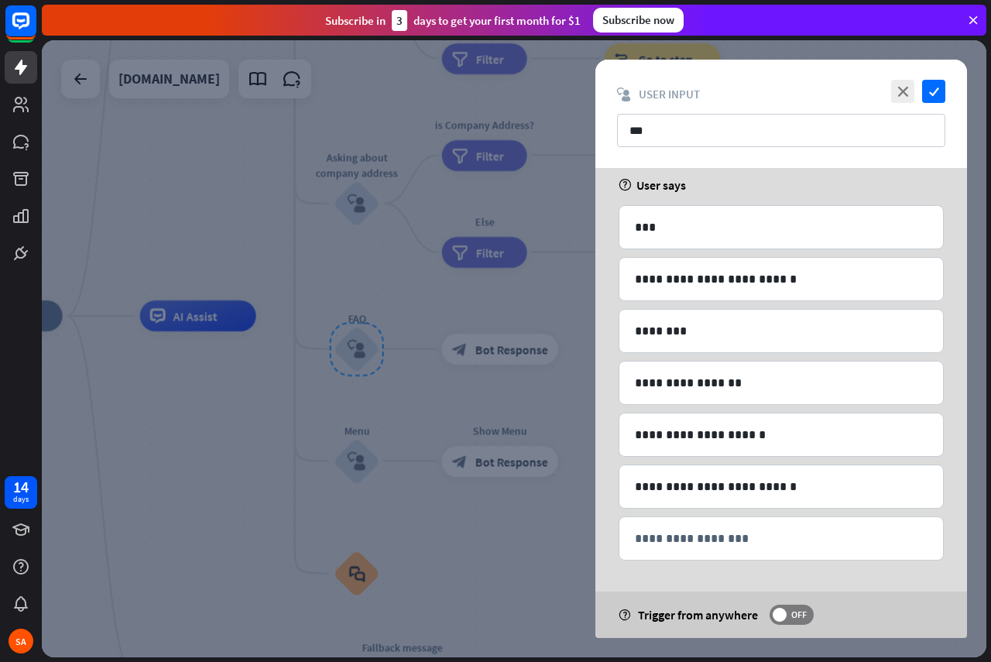
click at [962, 37] on div "Subscribe [DATE] to get your first month for $1 Subscribe now" at bounding box center [516, 20] width 949 height 40
click at [964, 22] on div "Subscribe [DATE] to get your first month for $1 Subscribe now" at bounding box center [514, 20] width 944 height 31
click at [908, 90] on icon "close" at bounding box center [902, 91] width 23 height 23
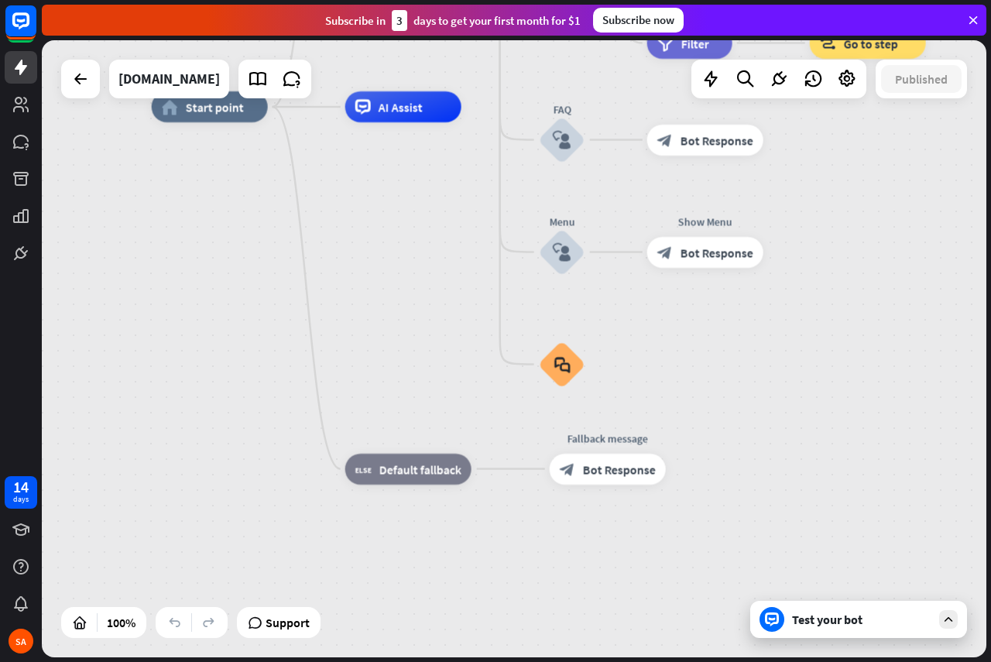
drag, startPoint x: 75, startPoint y: 448, endPoint x: 286, endPoint y: 223, distance: 308.9
click at [287, 223] on div "home_2 Start point Welcome message block_bot_response Bot Response About us blo…" at bounding box center [624, 415] width 944 height 617
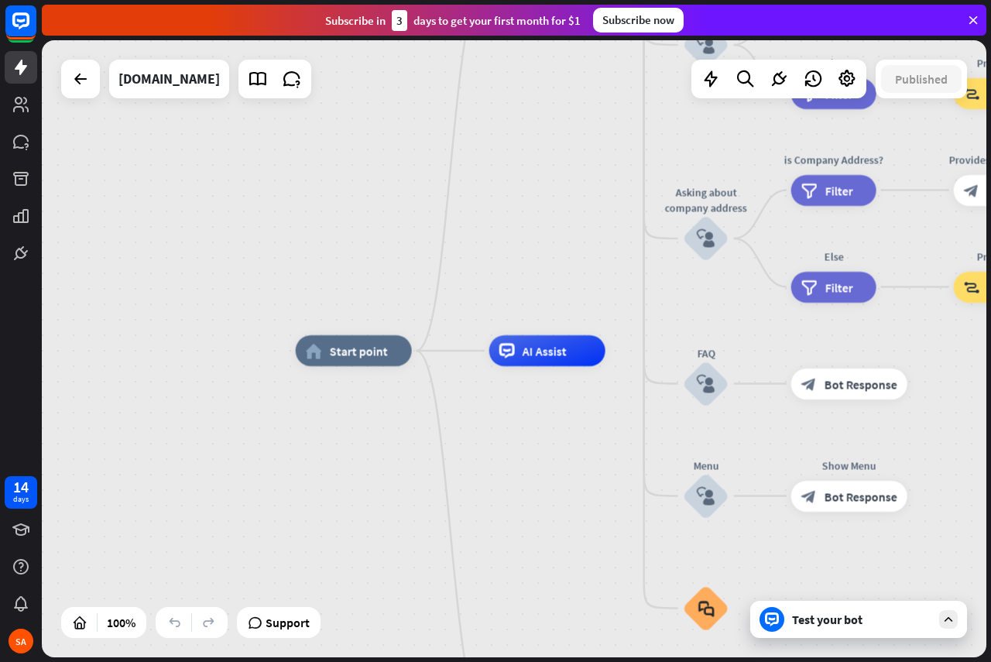
drag, startPoint x: 270, startPoint y: 235, endPoint x: 408, endPoint y: 495, distance: 293.6
click at [408, 495] on div "home_2 Start point Welcome message block_bot_response Bot Response About us blo…" at bounding box center [768, 659] width 944 height 617
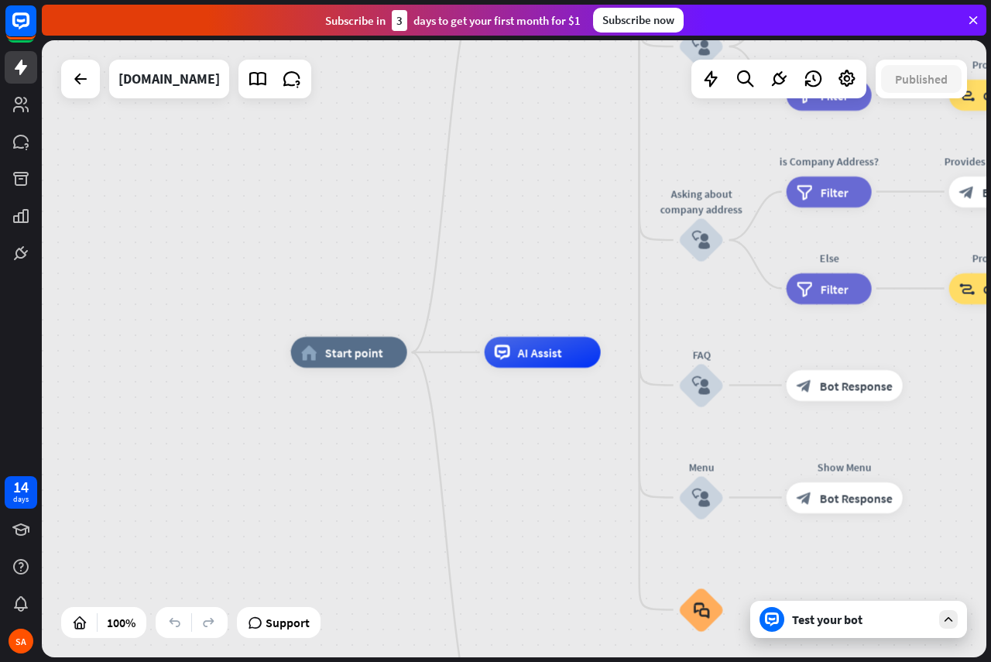
click at [403, 496] on div "home_2 Start point Welcome message block_bot_response Bot Response About us blo…" at bounding box center [763, 660] width 944 height 617
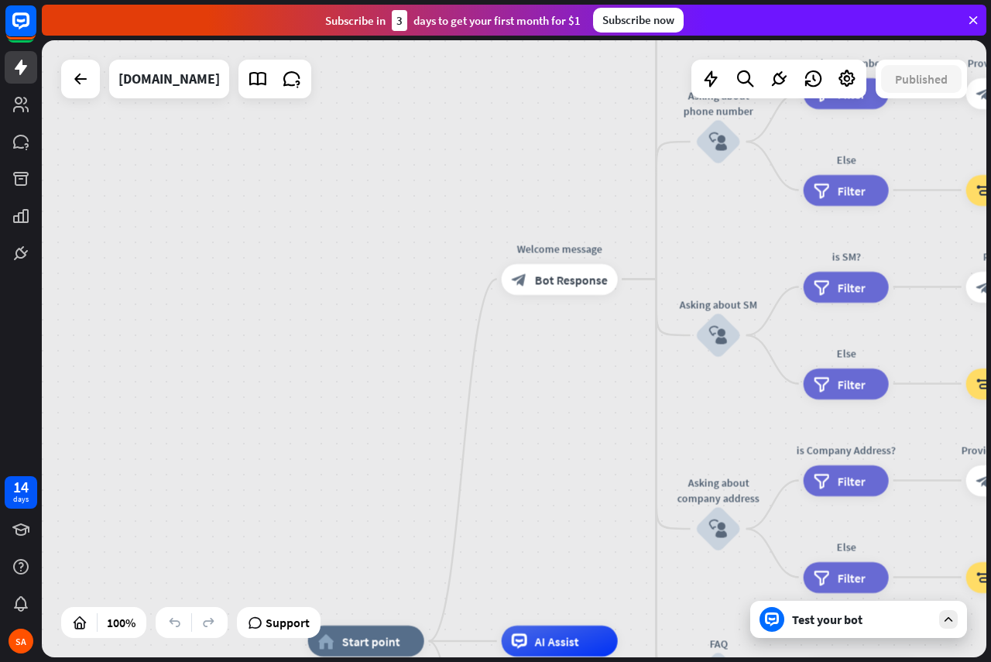
drag, startPoint x: 402, startPoint y: 496, endPoint x: 417, endPoint y: 771, distance: 275.2
click at [417, 661] on html "14 days SA close Product Help First steps Get started with ChatBot Help Center …" at bounding box center [495, 331] width 991 height 662
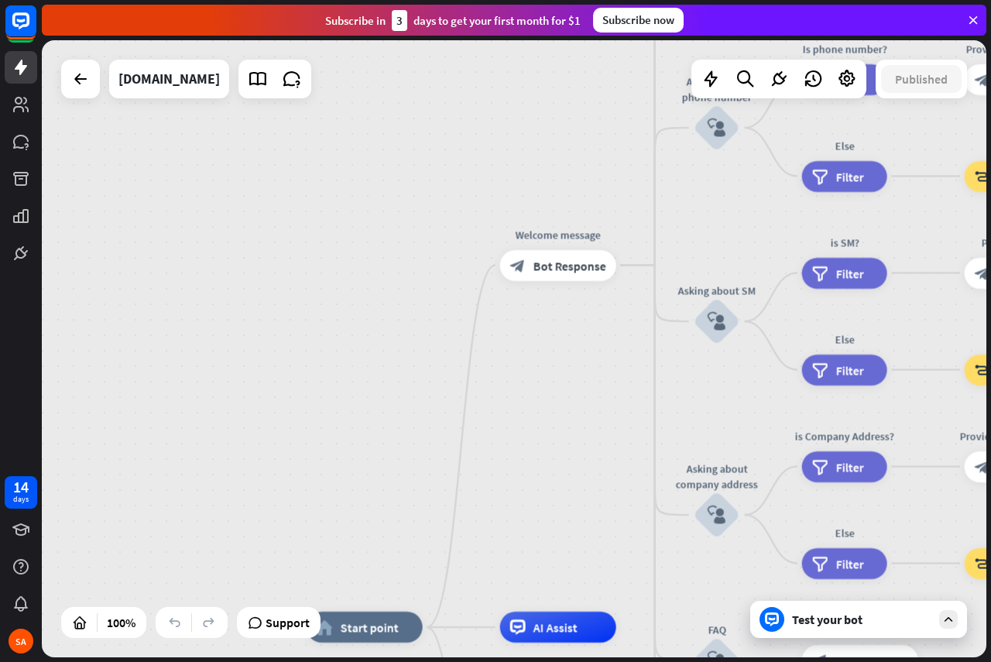
click at [81, 95] on div at bounding box center [80, 79] width 39 height 39
click at [84, 70] on icon at bounding box center [80, 79] width 19 height 19
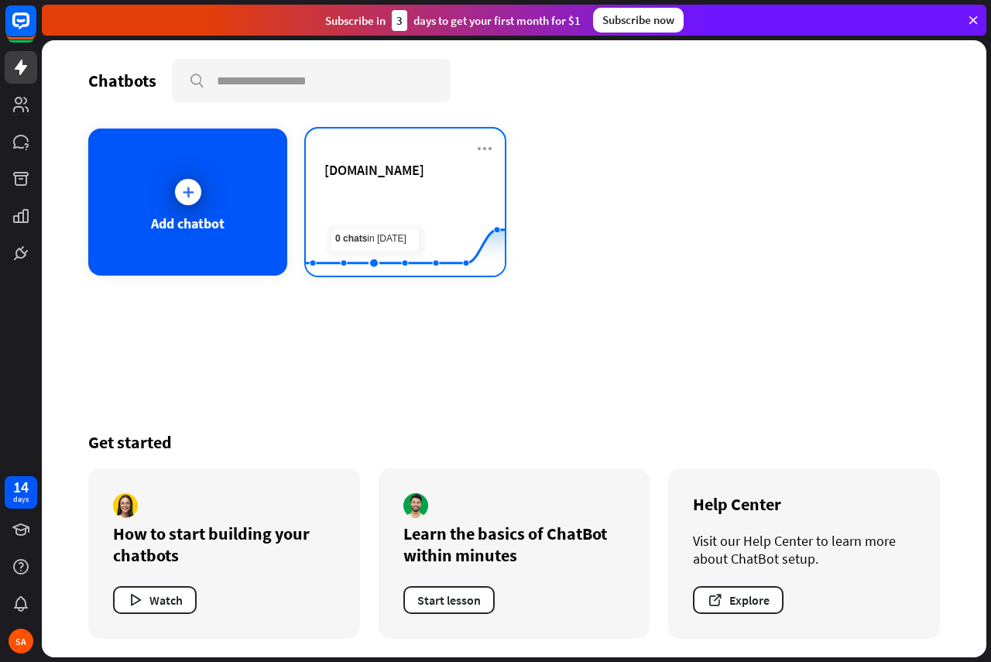
click at [371, 193] on rect at bounding box center [405, 237] width 199 height 97
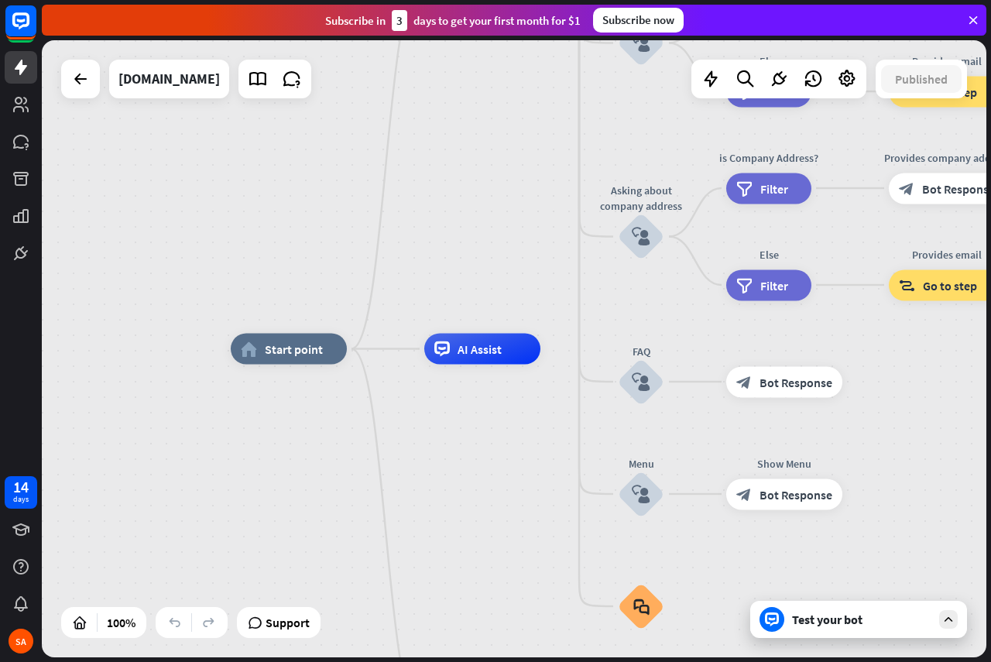
click at [852, 632] on div "Test your bot" at bounding box center [858, 619] width 217 height 37
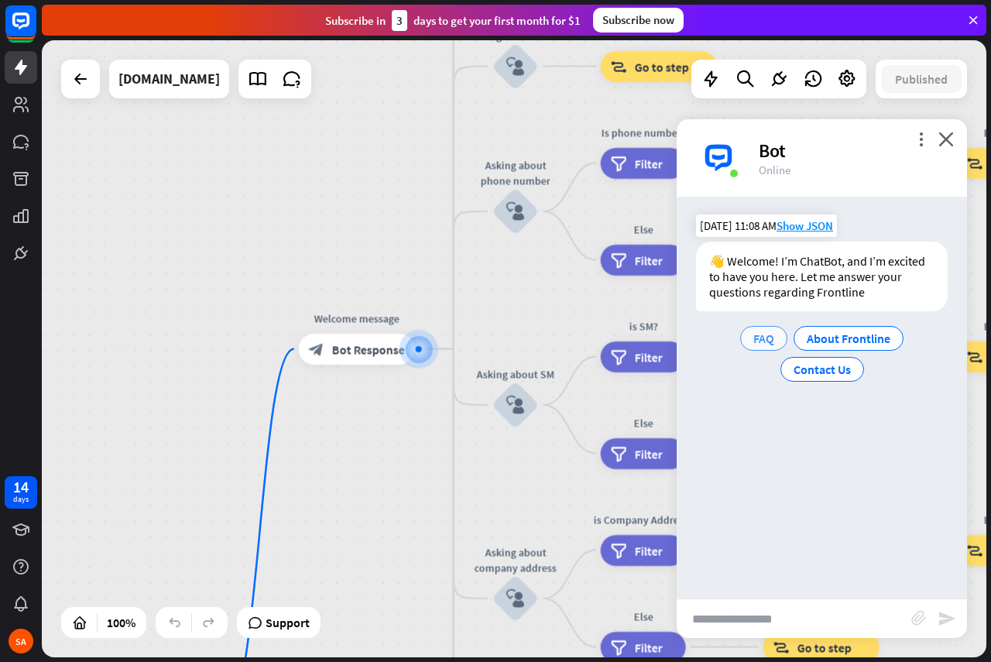
click at [759, 333] on span "FAQ" at bounding box center [763, 338] width 21 height 15
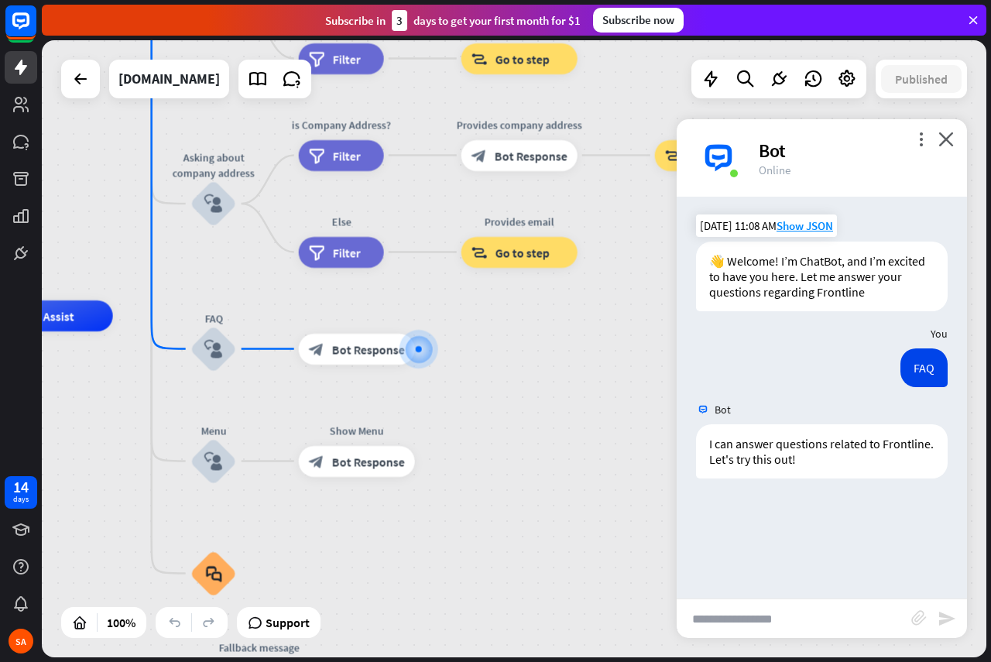
click at [790, 631] on input "text" at bounding box center [794, 618] width 235 height 39
type input "**********"
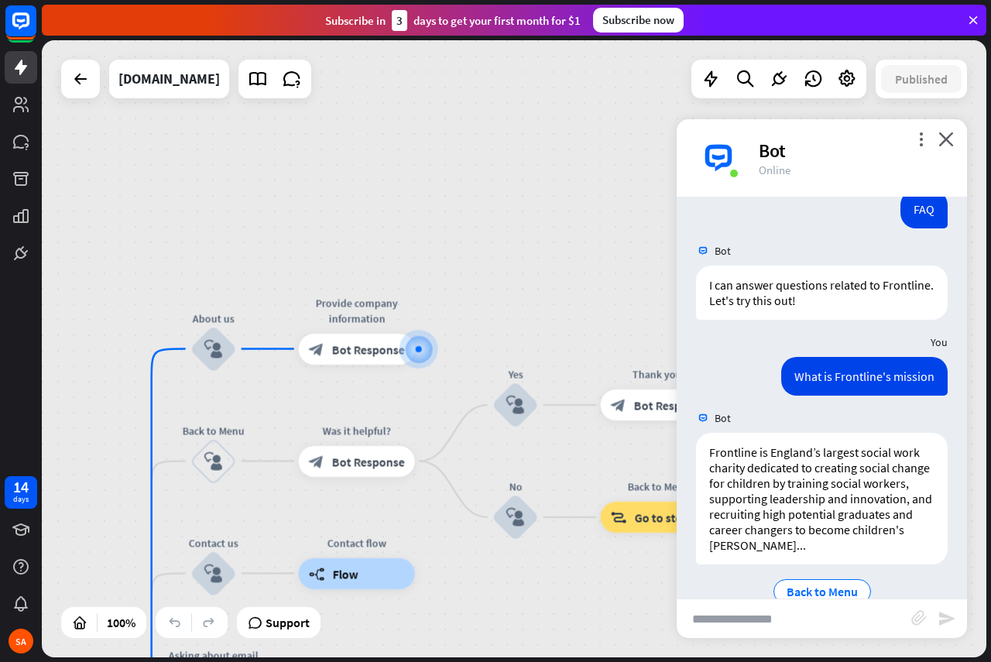
scroll to position [190, 0]
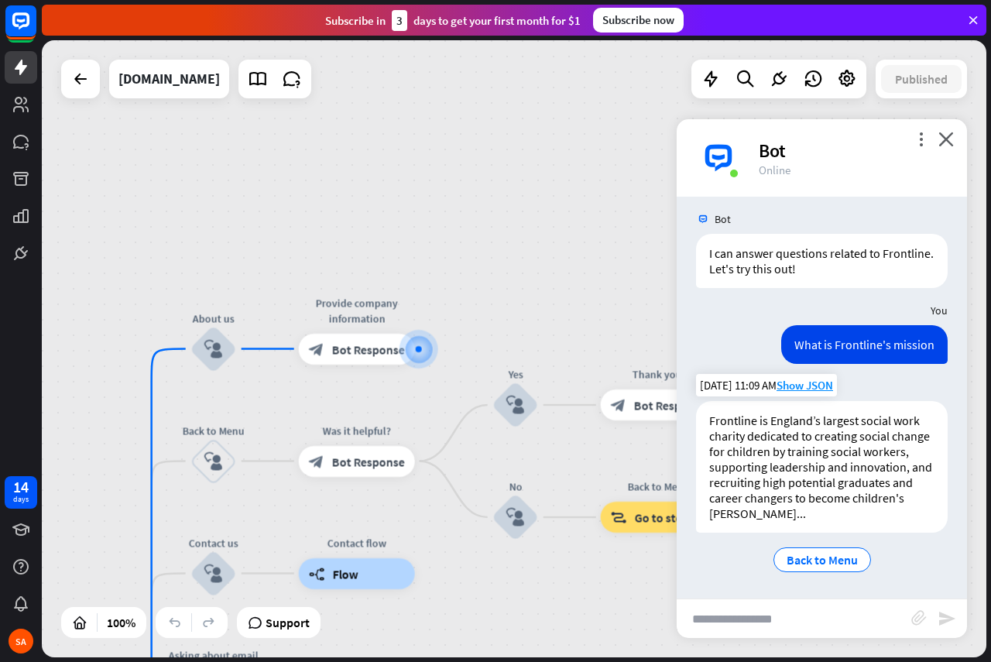
drag, startPoint x: 802, startPoint y: 527, endPoint x: 809, endPoint y: 519, distance: 10.4
click at [803, 526] on div "Frontline is England’s largest social work charity dedicated to creating social…" at bounding box center [822, 467] width 252 height 132
click at [825, 512] on div "Frontline is England’s largest social work charity dedicated to creating social…" at bounding box center [822, 467] width 252 height 132
click at [856, 511] on div "Frontline is England’s largest social work charity dedicated to creating social…" at bounding box center [822, 467] width 252 height 132
click at [845, 553] on span "Back to Menu" at bounding box center [821, 559] width 71 height 15
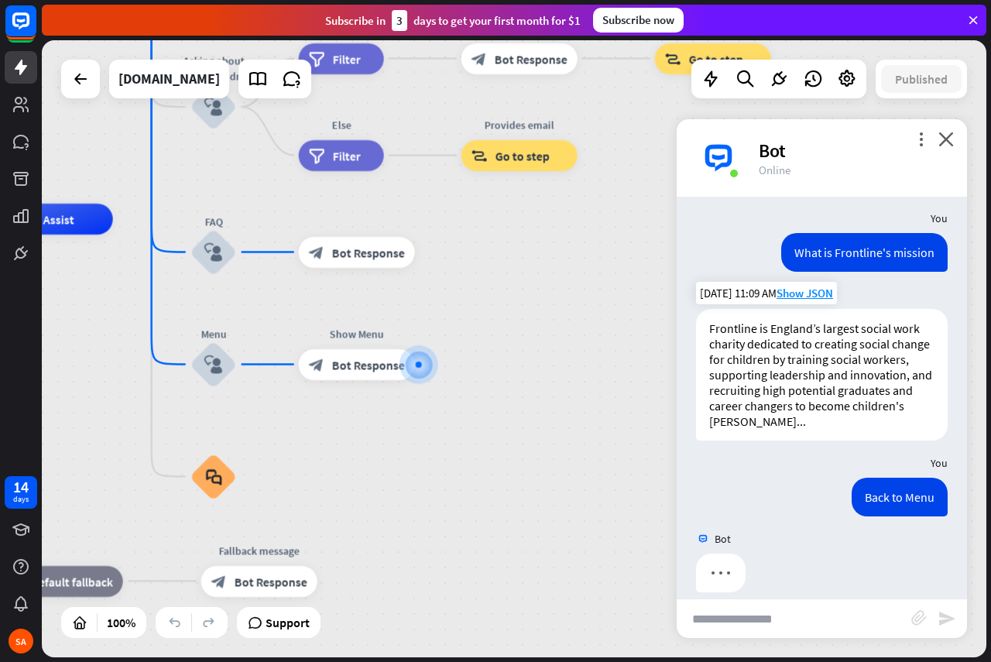
scroll to position [300, 0]
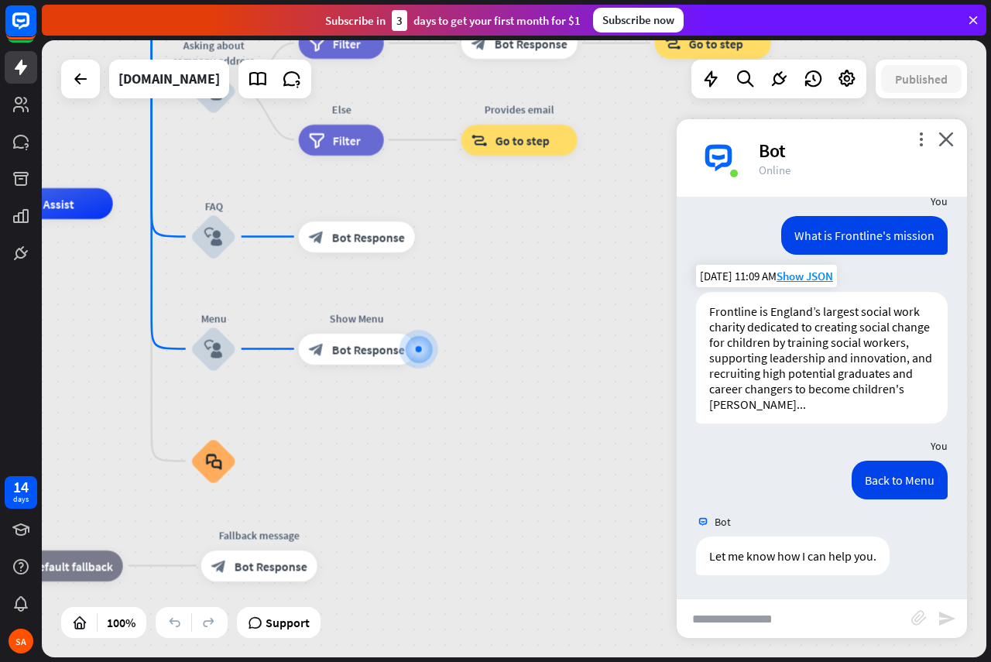
click at [823, 393] on div "Frontline is England’s largest social work charity dedicated to creating social…" at bounding box center [822, 358] width 252 height 132
click at [858, 398] on div "Frontline is England’s largest social work charity dedicated to creating social…" at bounding box center [822, 358] width 252 height 132
click at [803, 604] on input "text" at bounding box center [794, 618] width 235 height 39
type input "**********"
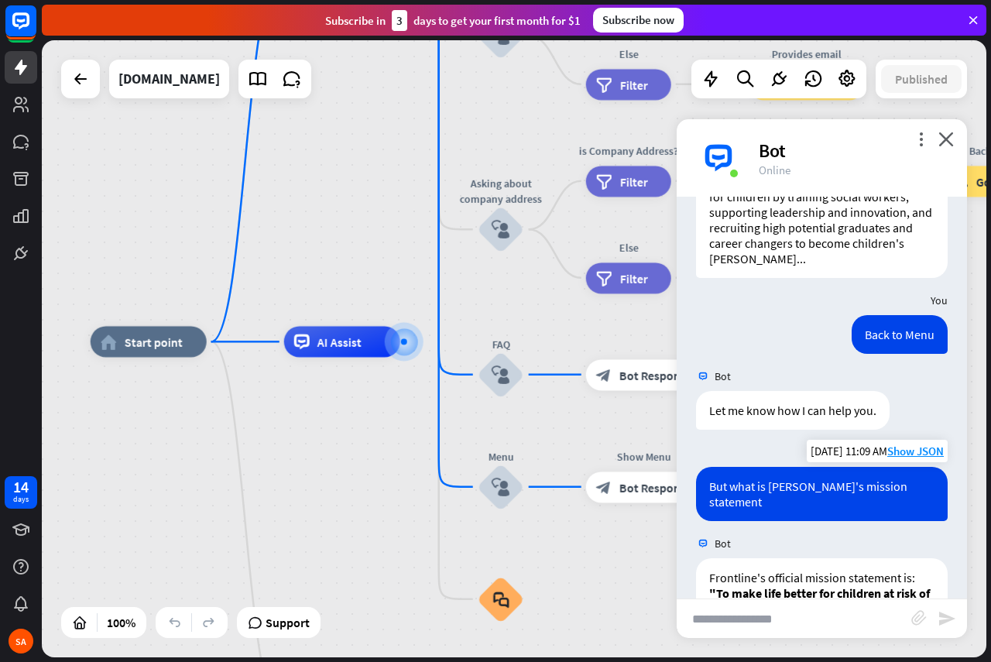
scroll to position [591, 0]
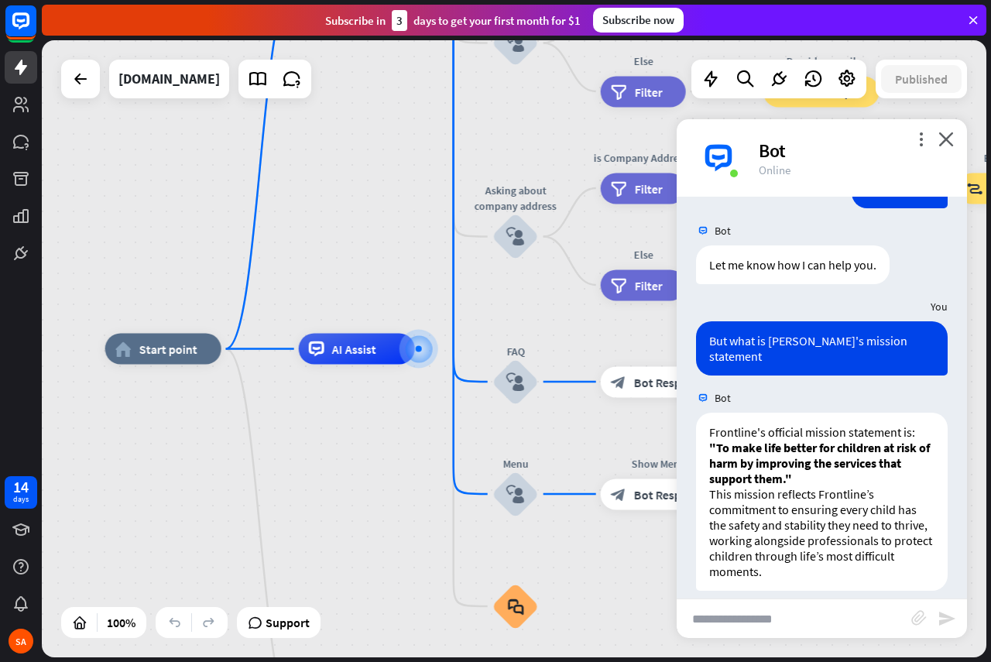
click at [749, 623] on input "text" at bounding box center [794, 618] width 235 height 39
type input "**********"
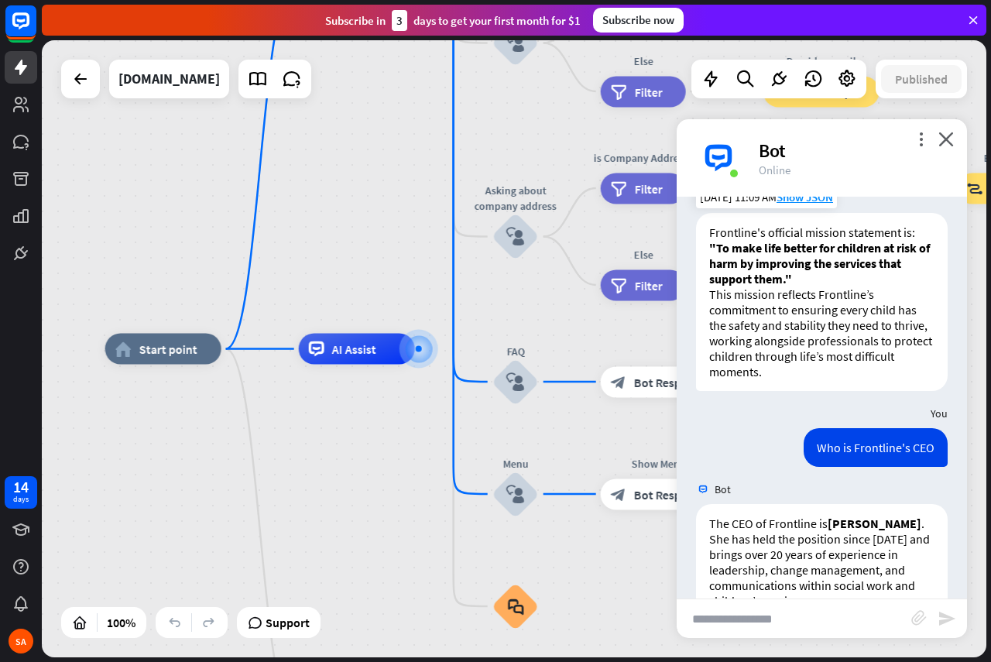
scroll to position [820, 0]
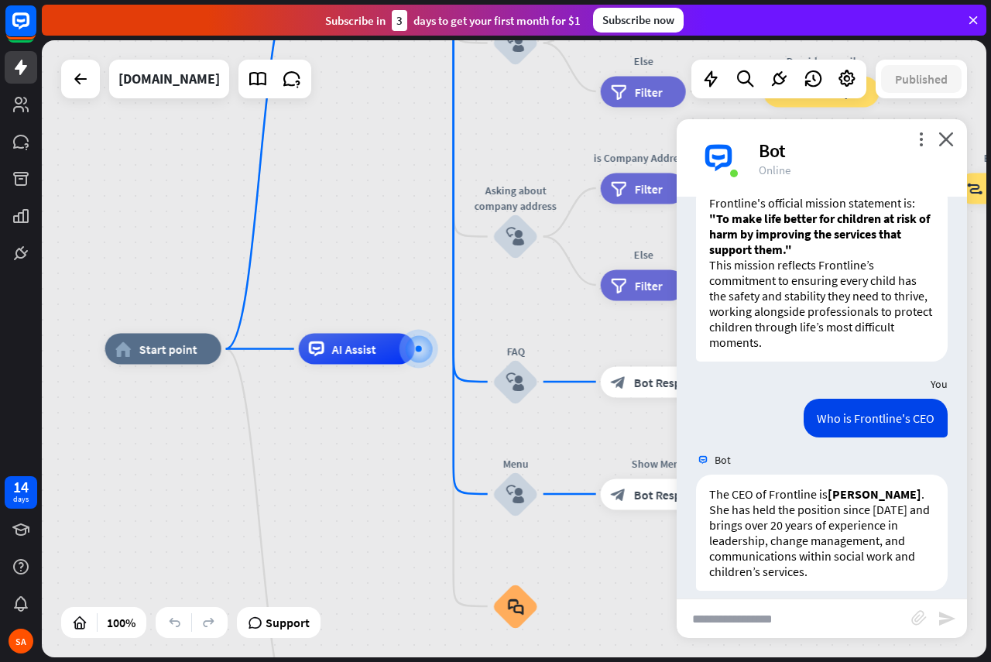
click at [750, 625] on input "text" at bounding box center [794, 618] width 235 height 39
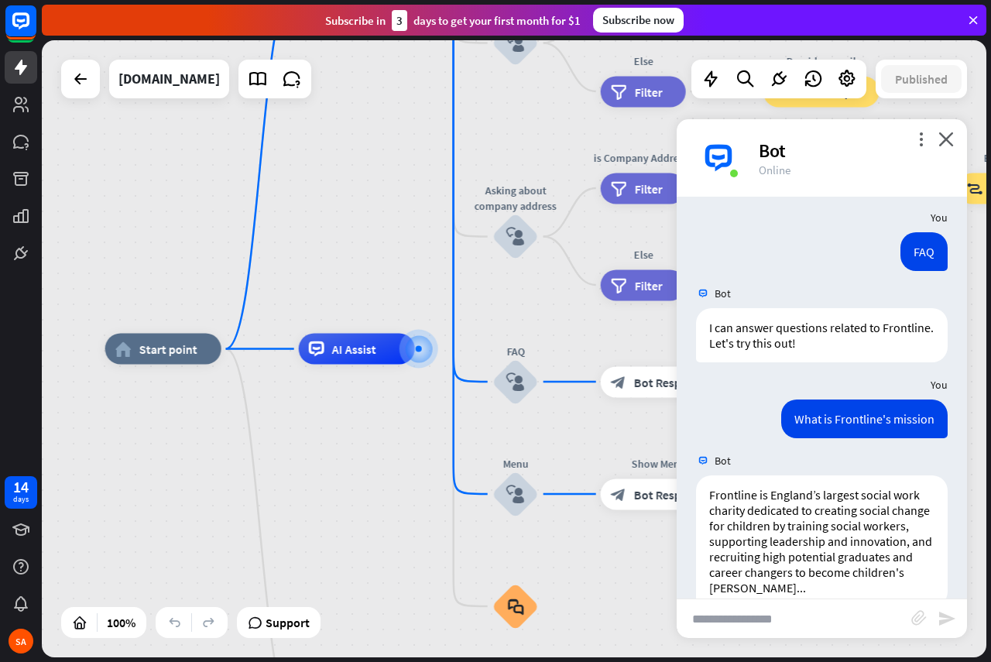
scroll to position [0, 0]
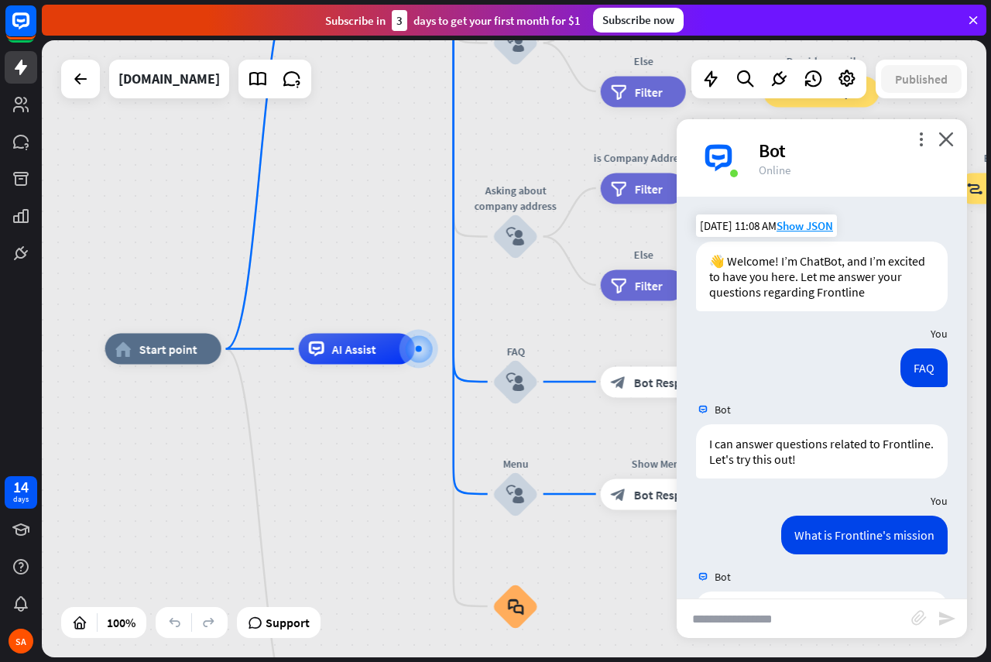
click at [138, 446] on div "home_2 Start point Welcome message block_bot_response Bot Response About us blo…" at bounding box center [577, 657] width 944 height 617
click at [91, 104] on div "home_2 Start point Welcome message block_bot_response Bot Response About us blo…" at bounding box center [514, 348] width 944 height 617
click at [88, 96] on div at bounding box center [80, 79] width 39 height 39
click at [85, 87] on icon at bounding box center [80, 79] width 19 height 19
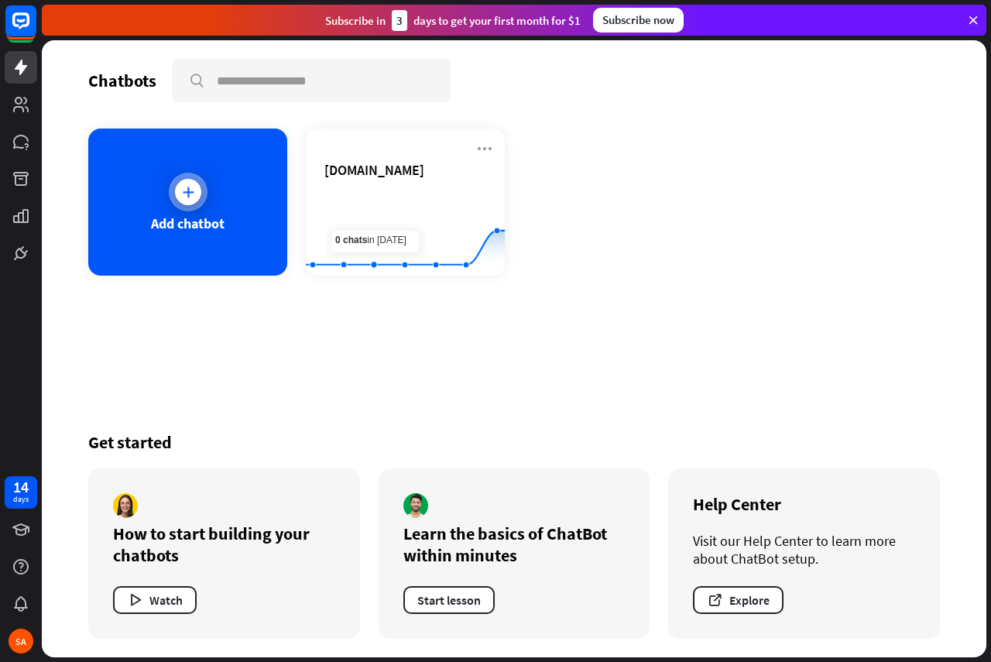
click at [184, 183] on div at bounding box center [188, 192] width 26 height 26
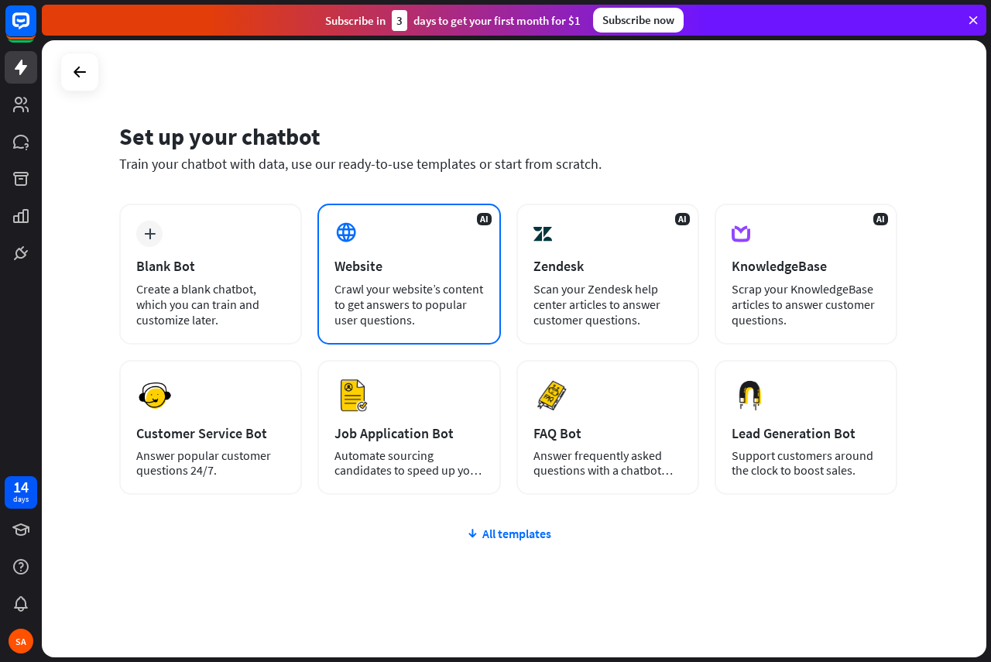
click at [450, 307] on div "Crawl your website’s content to get answers to popular user questions." at bounding box center [408, 304] width 149 height 46
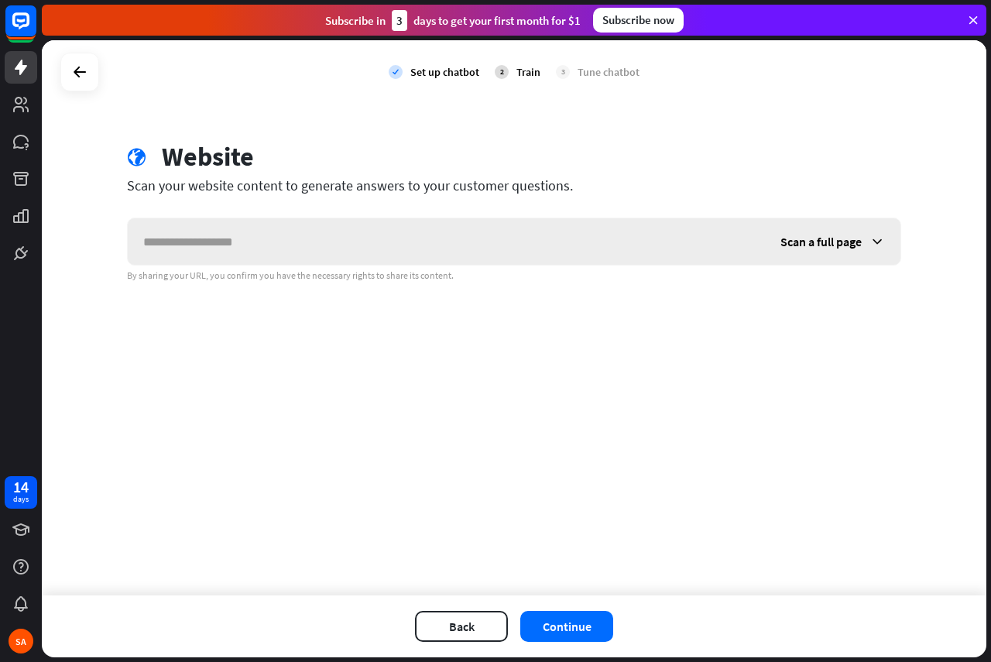
click at [281, 245] on input "text" at bounding box center [446, 241] width 637 height 46
drag, startPoint x: 281, startPoint y: 235, endPoint x: 240, endPoint y: 235, distance: 41.0
click at [240, 235] on input "text" at bounding box center [446, 241] width 637 height 46
click at [69, 61] on div at bounding box center [79, 71] width 29 height 29
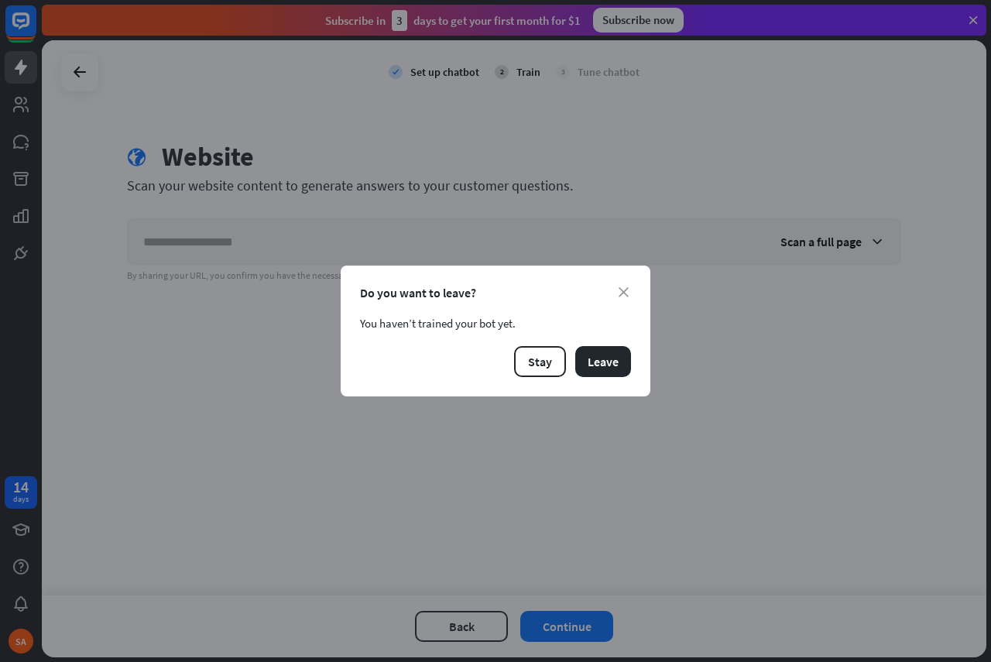
click at [149, 337] on div "close Do you want to leave? You haven’t trained your bot yet. Stay Leave" at bounding box center [495, 331] width 991 height 662
